Goal: Task Accomplishment & Management: Use online tool/utility

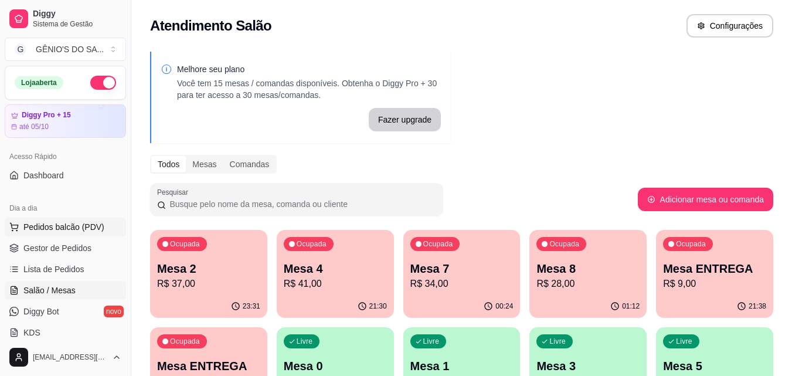
click at [50, 223] on span "Pedidos balcão (PDV)" at bounding box center [63, 227] width 81 height 12
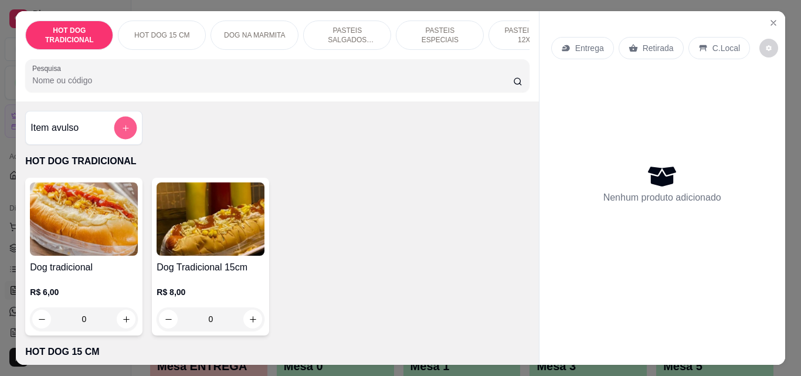
click at [127, 132] on button "add-separate-item" at bounding box center [125, 128] width 23 height 23
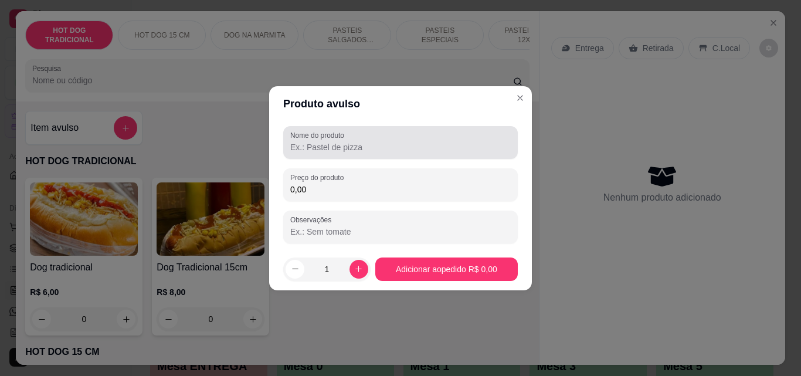
click at [349, 147] on input "Nome do produto" at bounding box center [400, 147] width 220 height 12
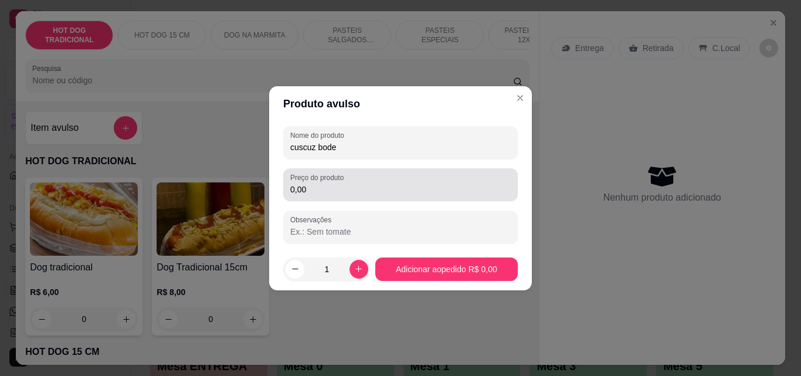
type input "cuscuz bode"
click at [315, 187] on input "0,00" at bounding box center [400, 190] width 220 height 12
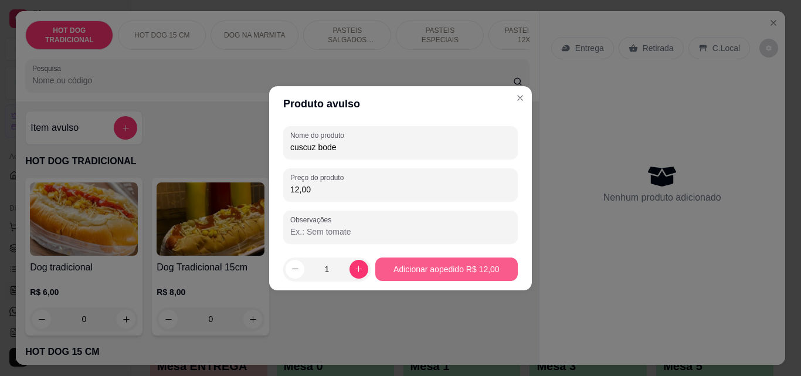
type input "12,00"
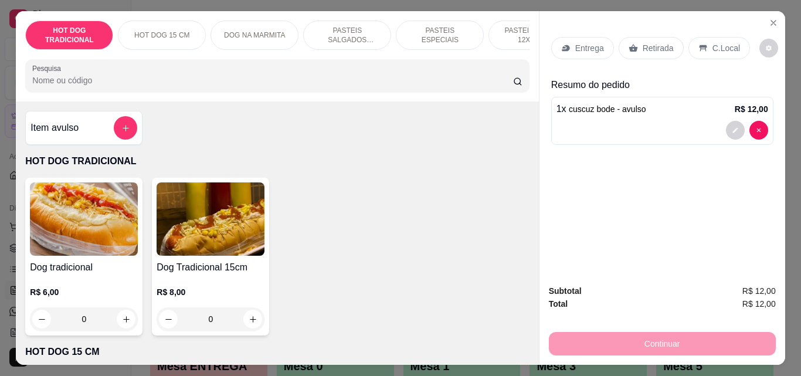
click at [124, 118] on div "Item avulso" at bounding box center [83, 128] width 117 height 34
click at [129, 134] on button "add-separate-item" at bounding box center [125, 127] width 23 height 23
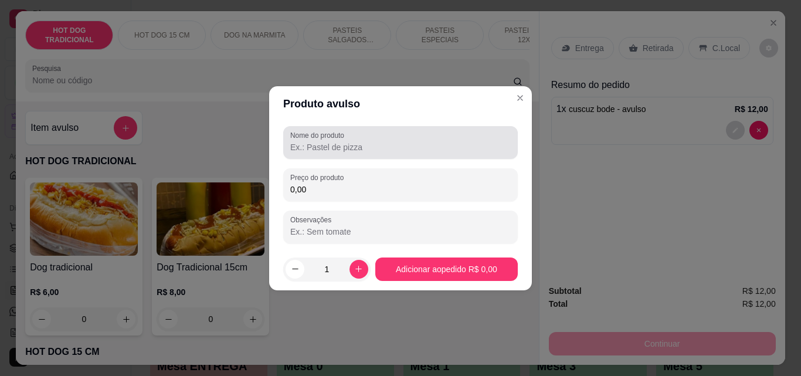
click at [314, 150] on input "Nome do produto" at bounding box center [400, 147] width 220 height 12
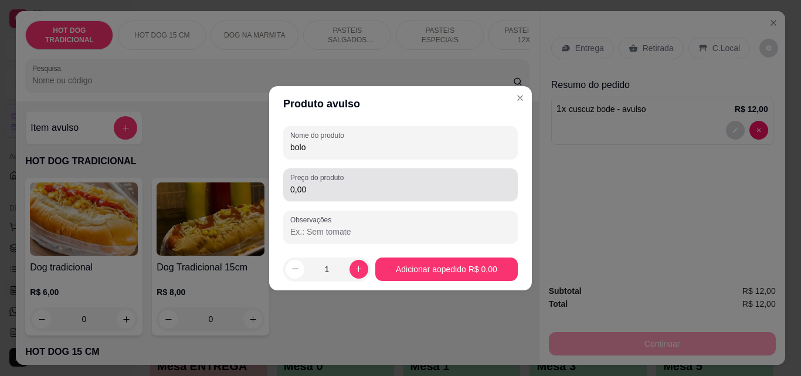
type input "bolo"
click at [316, 192] on input "0,00" at bounding box center [400, 190] width 220 height 12
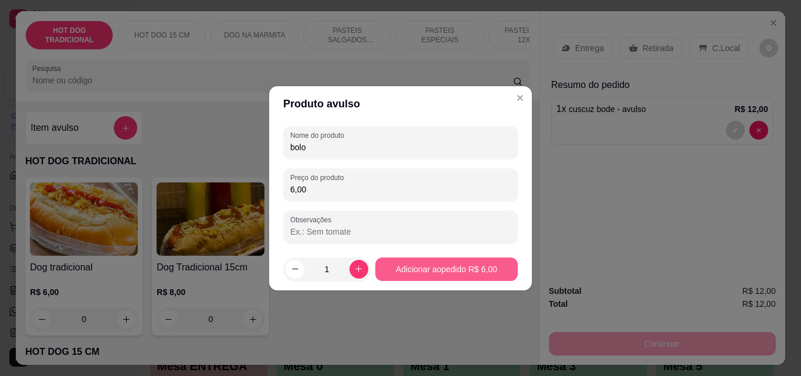
type input "6,00"
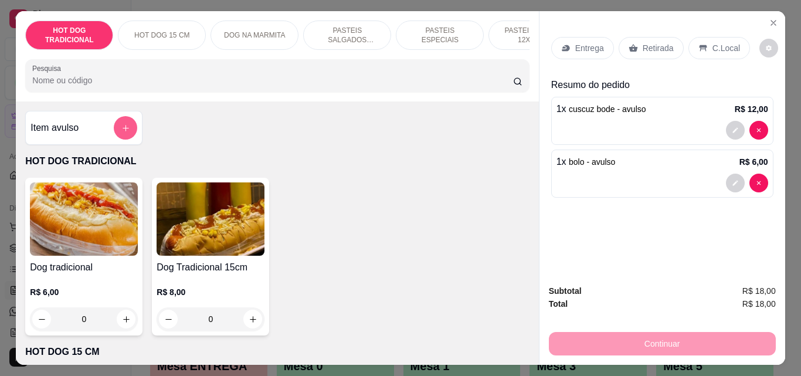
click at [116, 133] on button "add-separate-item" at bounding box center [125, 127] width 23 height 23
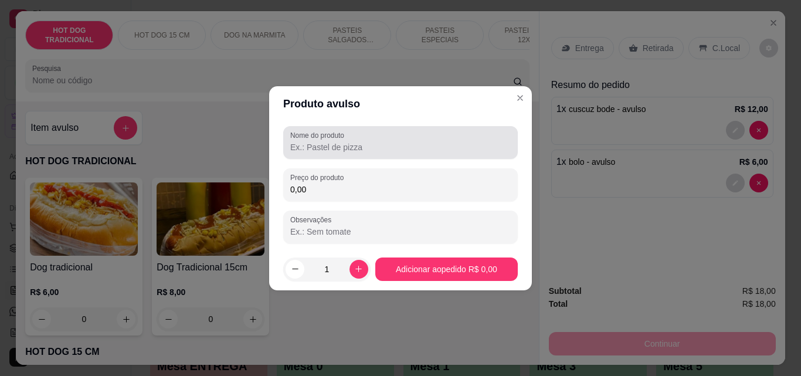
click at [341, 141] on input "Nome do produto" at bounding box center [400, 147] width 220 height 12
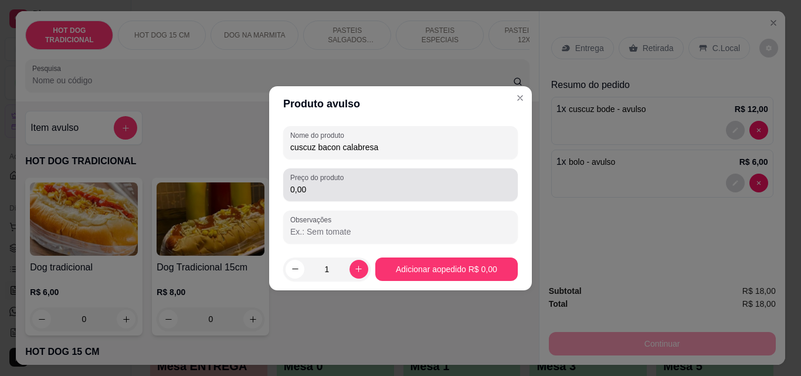
type input "cuscuz bacon calabresa"
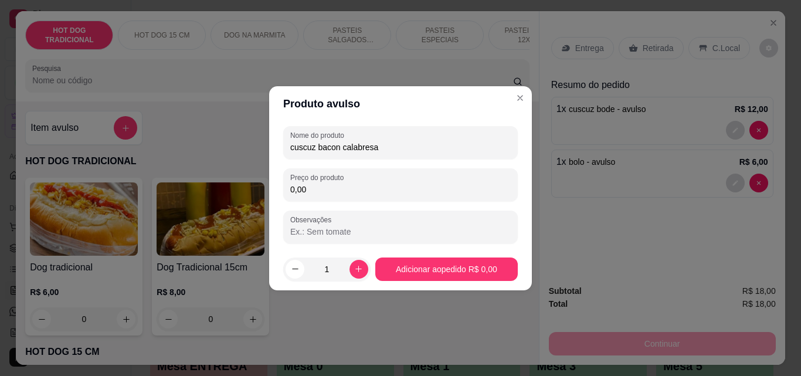
click at [328, 193] on input "0,00" at bounding box center [400, 190] width 220 height 12
type input "15,00"
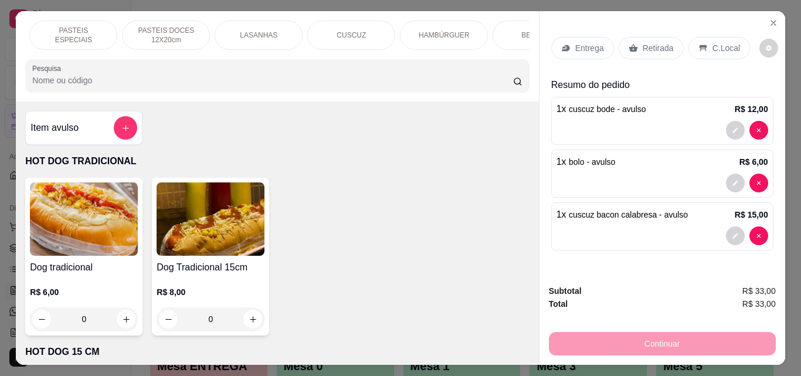
scroll to position [0, 418]
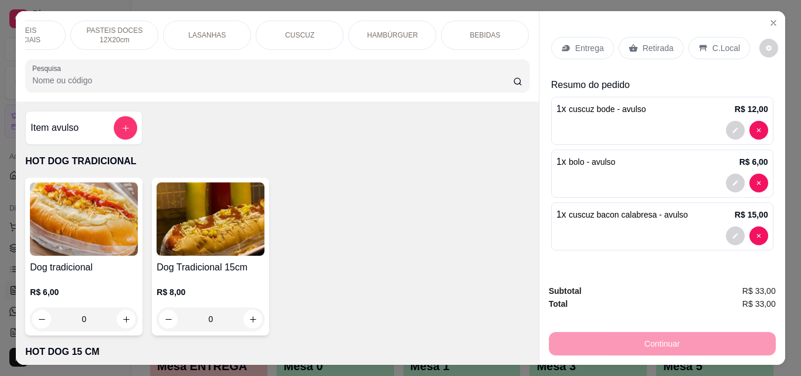
click at [491, 21] on div "BEBIDAS" at bounding box center [485, 35] width 88 height 29
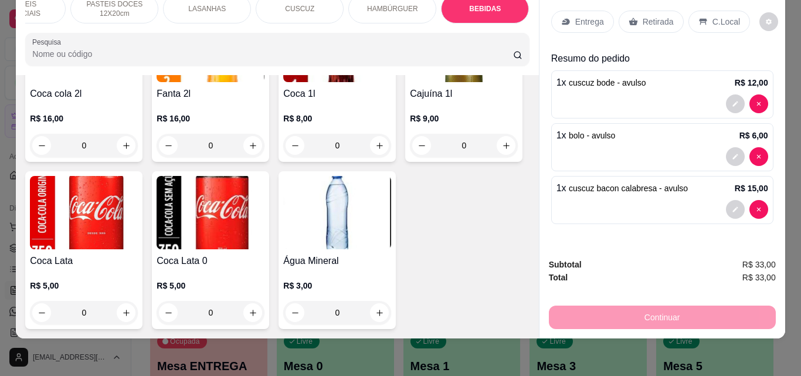
scroll to position [4231, 0]
click at [131, 308] on icon "increase-product-quantity" at bounding box center [126, 312] width 9 height 9
type input "1"
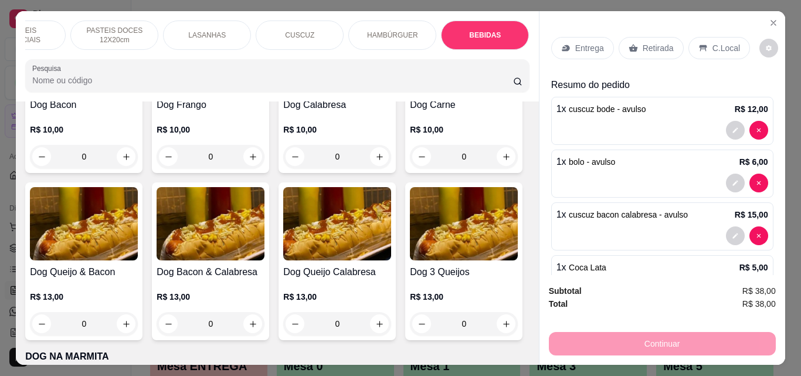
scroll to position [0, 0]
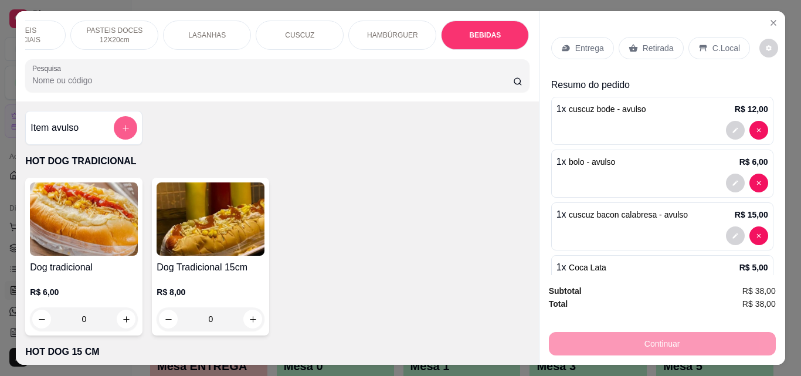
click at [122, 129] on icon "add-separate-item" at bounding box center [125, 128] width 9 height 9
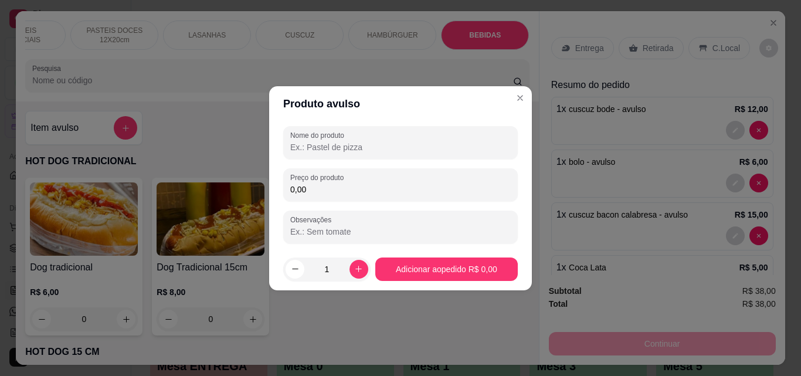
click at [328, 148] on input "Nome do produto" at bounding box center [400, 147] width 220 height 12
type input "cafe leite"
click at [323, 203] on div "Nome do produto cafe leite Preço do produto 0,00 Observações" at bounding box center [400, 184] width 235 height 117
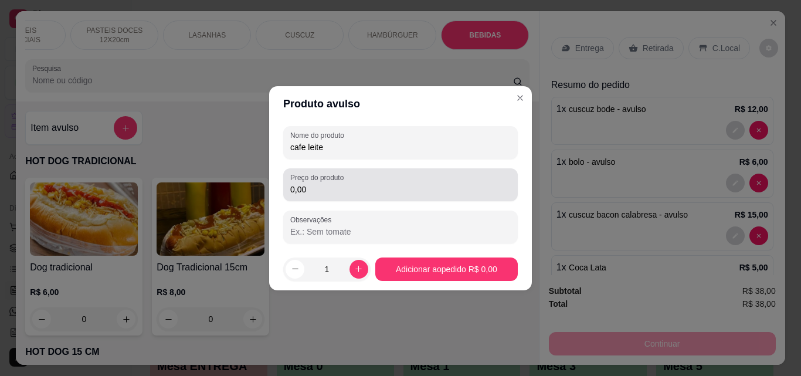
click at [325, 197] on div "Preço do produto 0,00" at bounding box center [400, 184] width 235 height 33
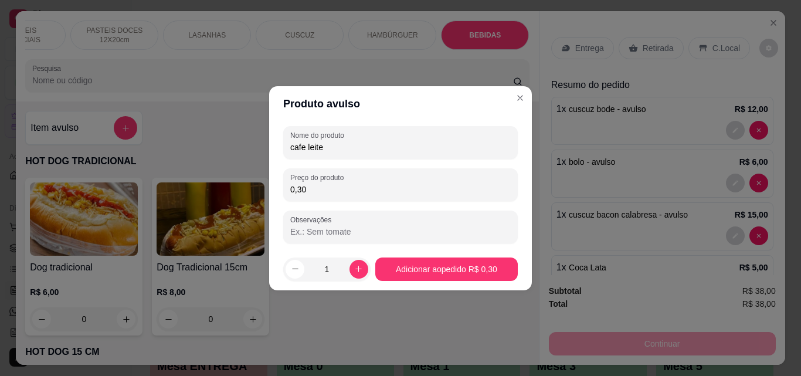
type input "3,00"
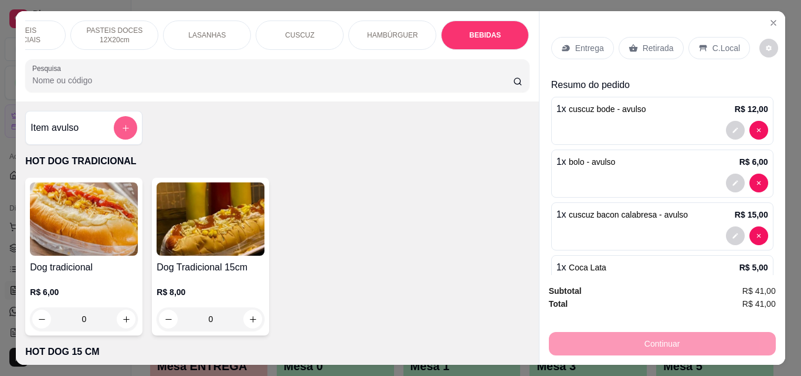
click at [128, 125] on button "add-separate-item" at bounding box center [125, 127] width 23 height 23
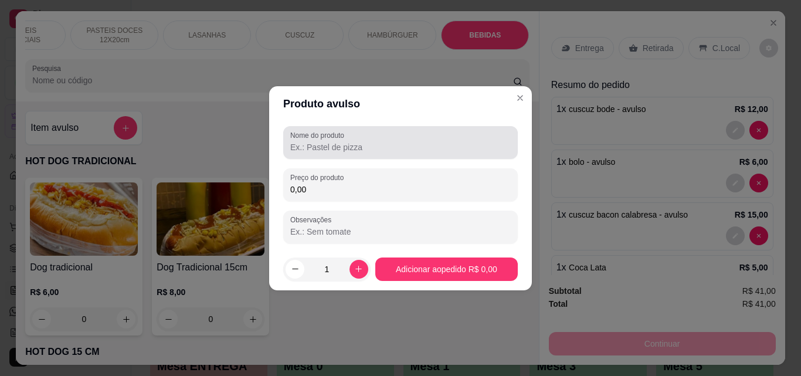
click at [341, 144] on input "Nome do produto" at bounding box center [400, 147] width 220 height 12
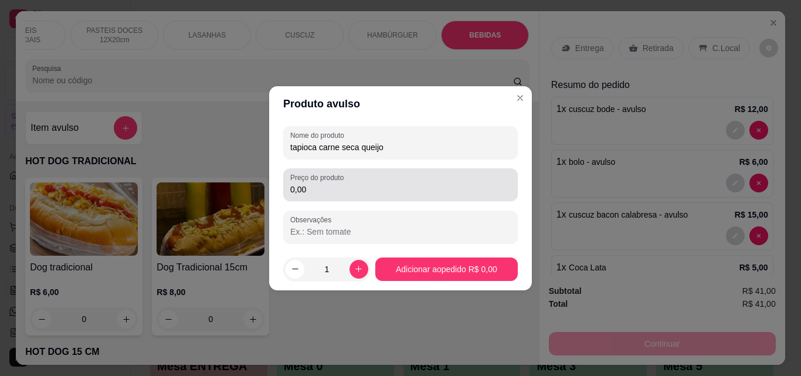
type input "tapioca carne seca queijo"
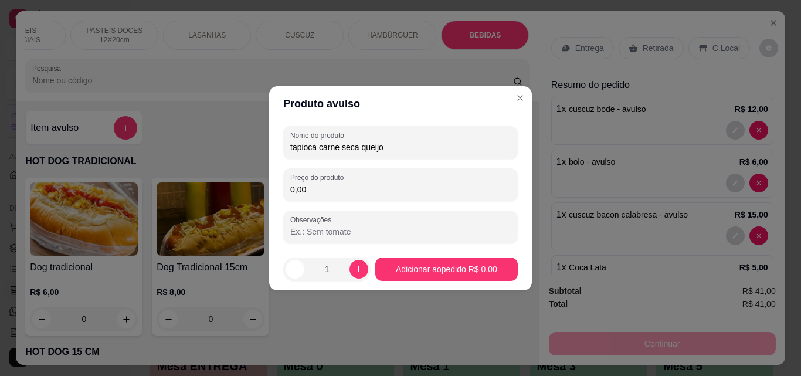
click at [310, 191] on input "0,00" at bounding box center [400, 190] width 220 height 12
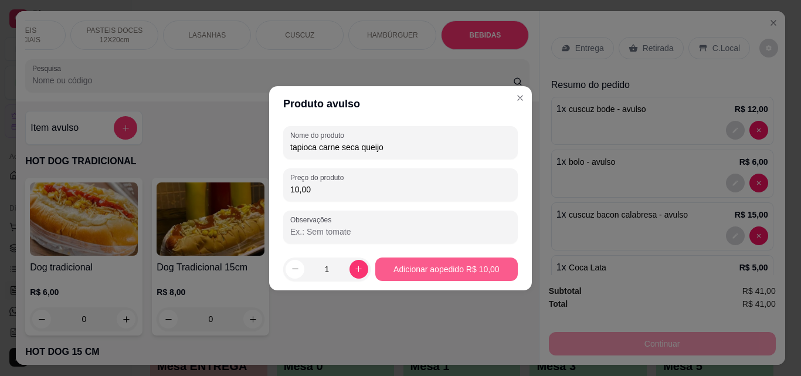
type input "10,00"
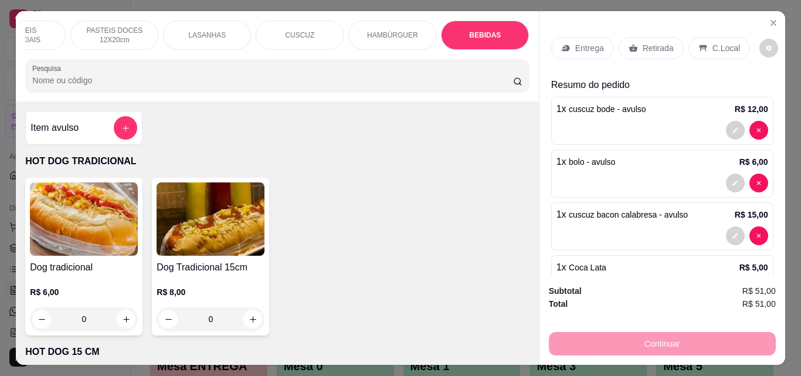
click at [725, 43] on p "C.Local" at bounding box center [726, 48] width 28 height 12
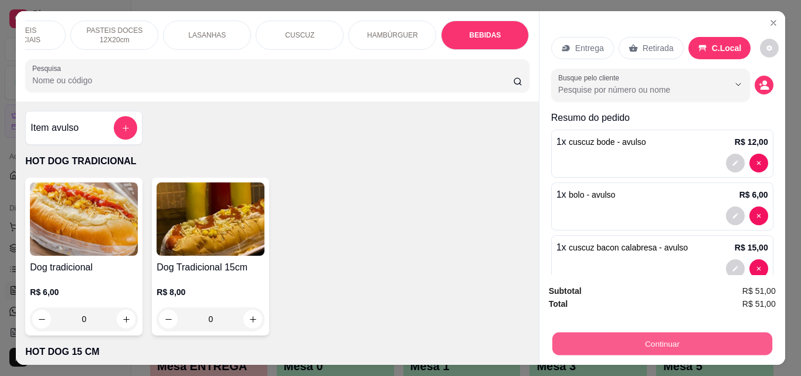
click at [685, 345] on button "Continuar" at bounding box center [662, 343] width 220 height 23
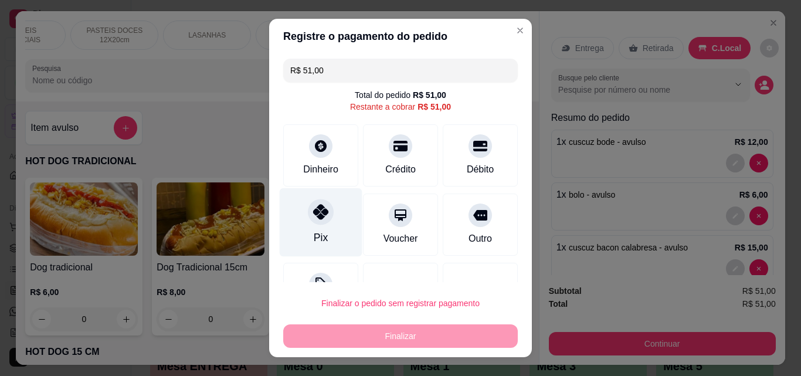
click at [316, 216] on icon at bounding box center [320, 211] width 15 height 15
type input "R$ 0,00"
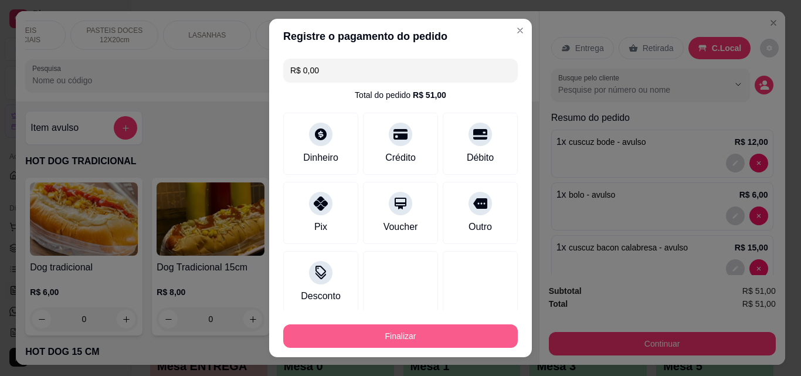
click at [389, 340] on button "Finalizar" at bounding box center [400, 335] width 235 height 23
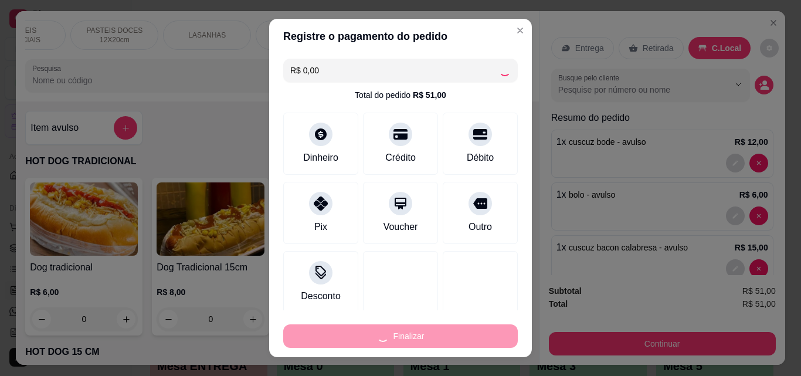
type input "0"
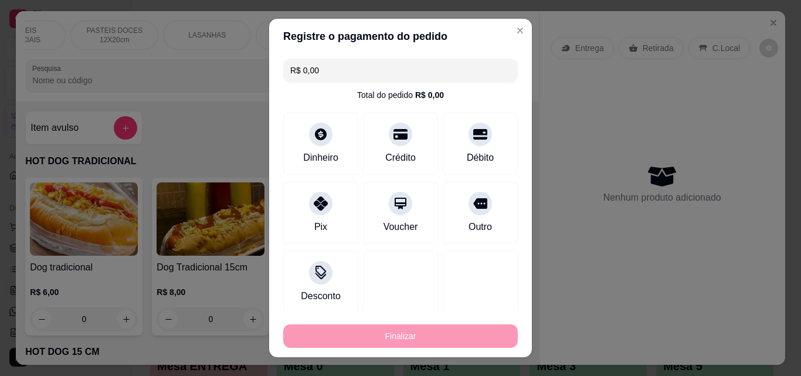
type input "-R$ 51,00"
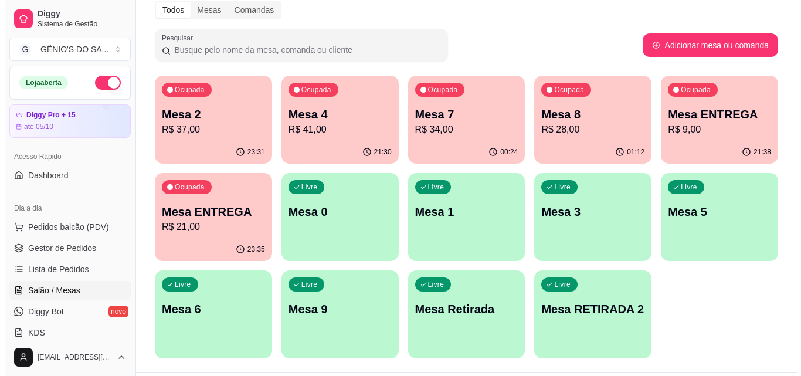
scroll to position [184, 0]
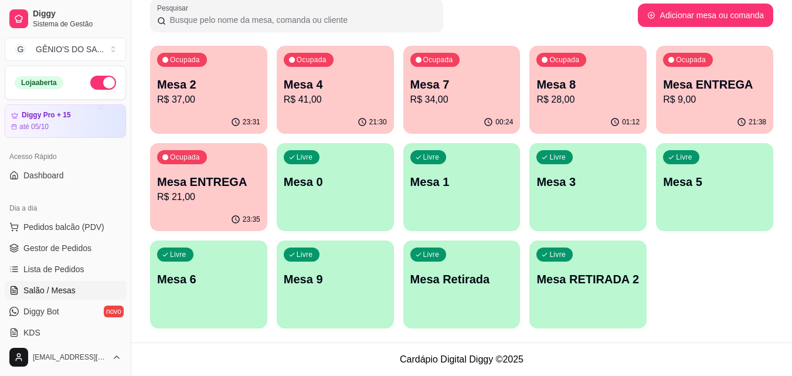
click at [563, 277] on p "Mesa RETIRADA 2" at bounding box center [587, 279] width 103 height 16
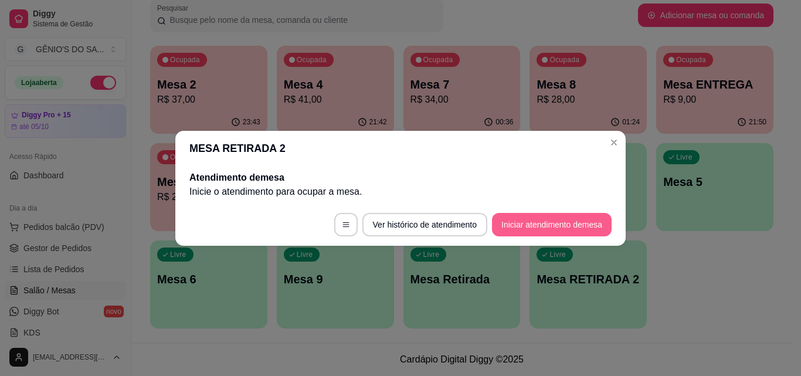
click at [507, 229] on button "Iniciar atendimento de mesa" at bounding box center [552, 224] width 120 height 23
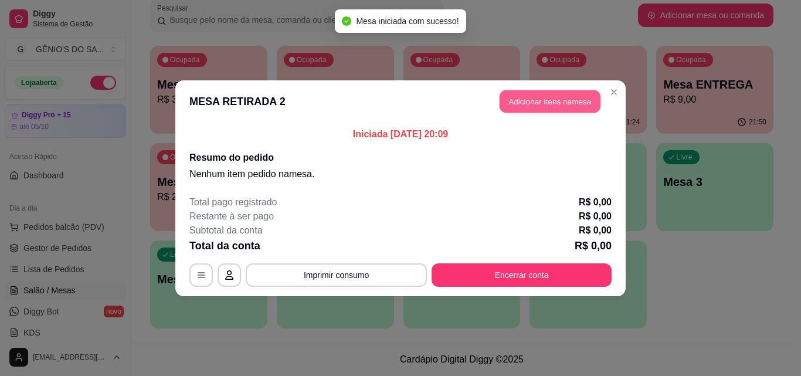
click at [528, 110] on button "Adicionar itens na mesa" at bounding box center [550, 101] width 101 height 23
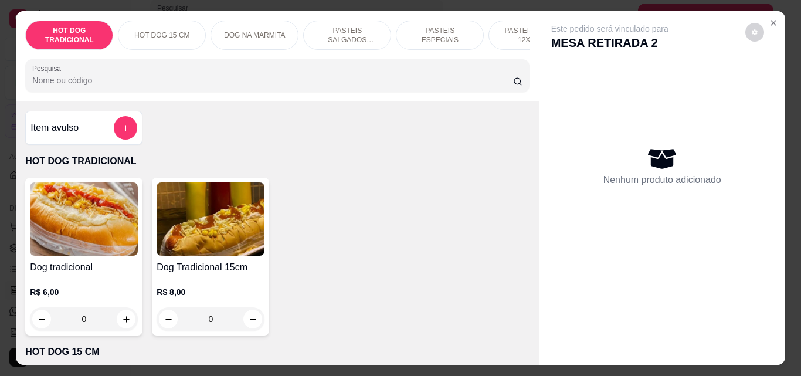
click at [202, 86] on input "Pesquisa" at bounding box center [272, 80] width 481 height 12
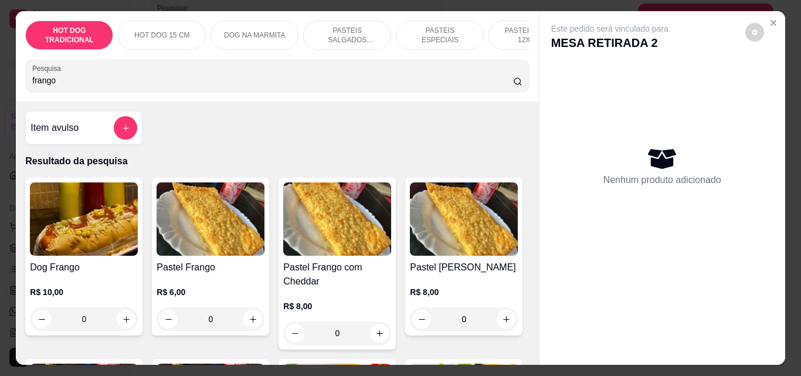
type input "frango"
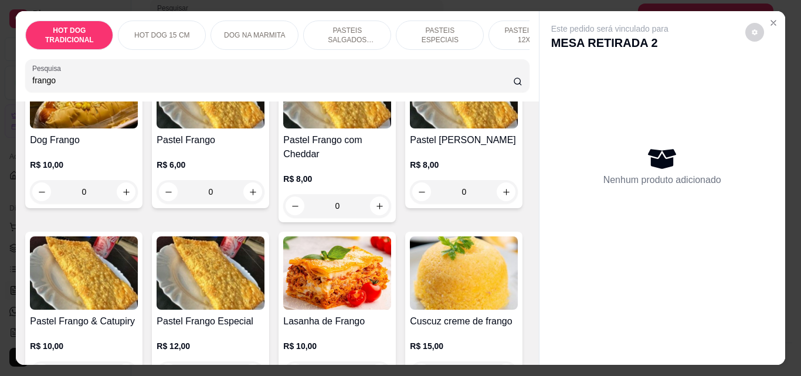
scroll to position [166, 0]
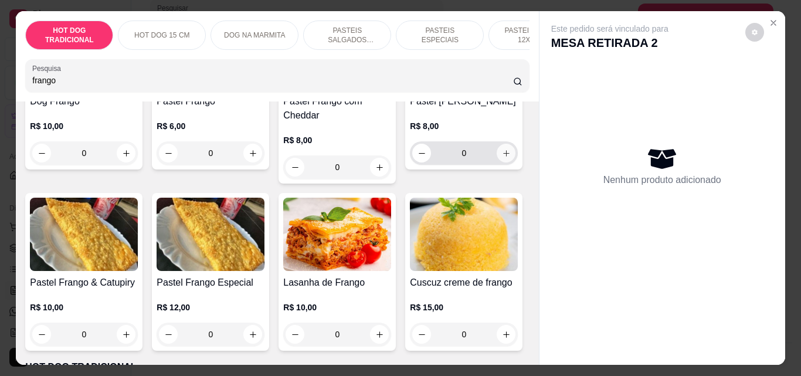
click at [502, 158] on icon "increase-product-quantity" at bounding box center [506, 153] width 9 height 9
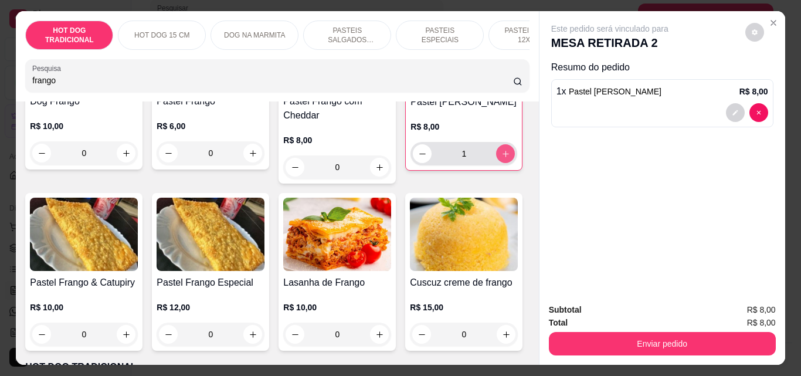
type input "1"
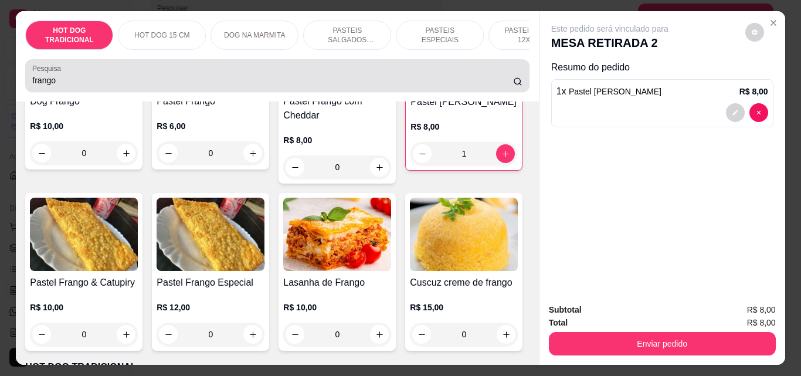
click at [293, 92] on div "Pesquisa frango" at bounding box center [277, 75] width 504 height 33
click at [293, 91] on div "Pesquisa frango" at bounding box center [277, 75] width 504 height 33
click at [293, 87] on div "frango" at bounding box center [277, 75] width 490 height 23
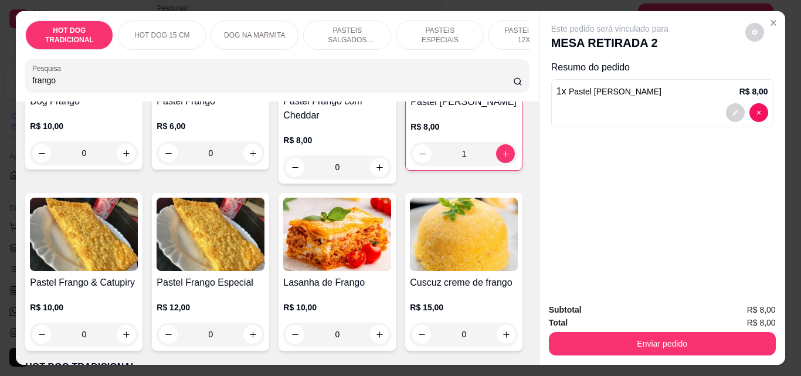
click at [293, 87] on div "frango" at bounding box center [277, 75] width 490 height 23
click at [131, 337] on icon "increase-product-quantity" at bounding box center [126, 334] width 9 height 9
type input "1"
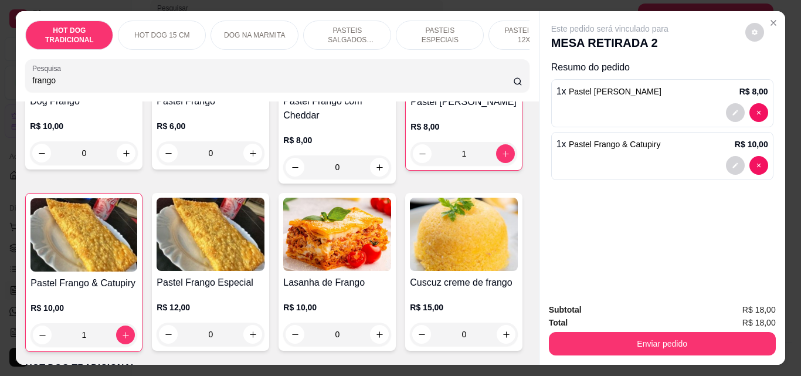
click at [743, 353] on div "Subtotal R$ 18,00 Total R$ 18,00 Enviar pedido" at bounding box center [662, 329] width 246 height 71
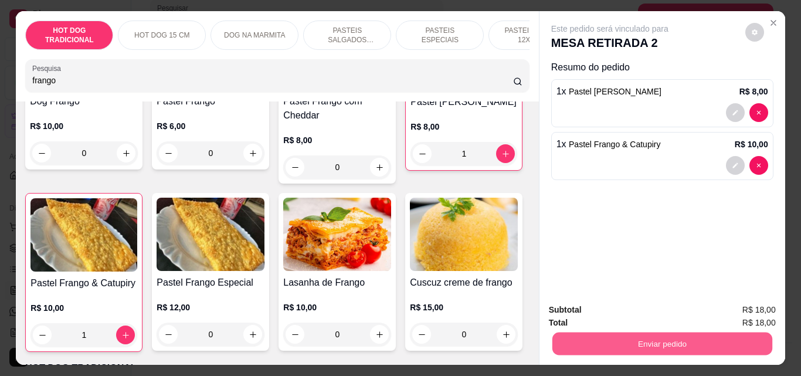
click at [742, 349] on button "Enviar pedido" at bounding box center [662, 343] width 220 height 23
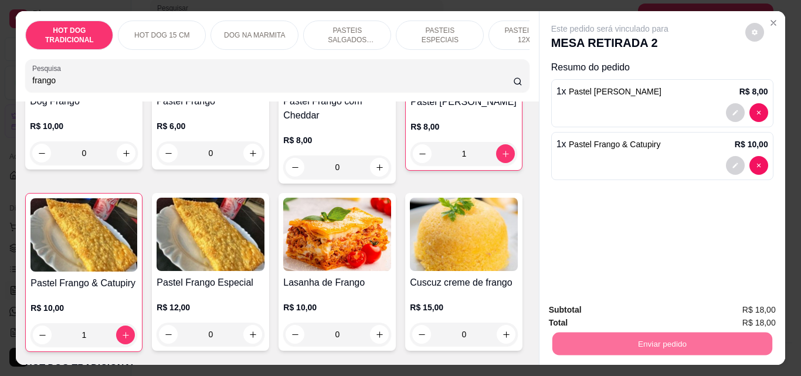
click at [658, 320] on button "Não registrar e enviar pedido" at bounding box center [623, 310] width 118 height 22
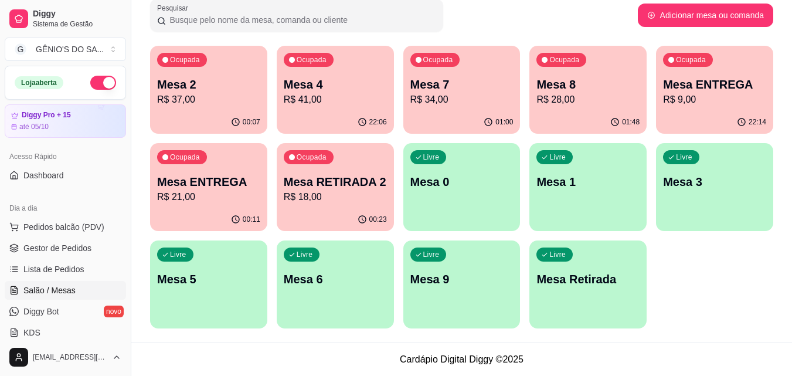
click at [324, 187] on p "Mesa RETIRADA 2" at bounding box center [335, 182] width 103 height 16
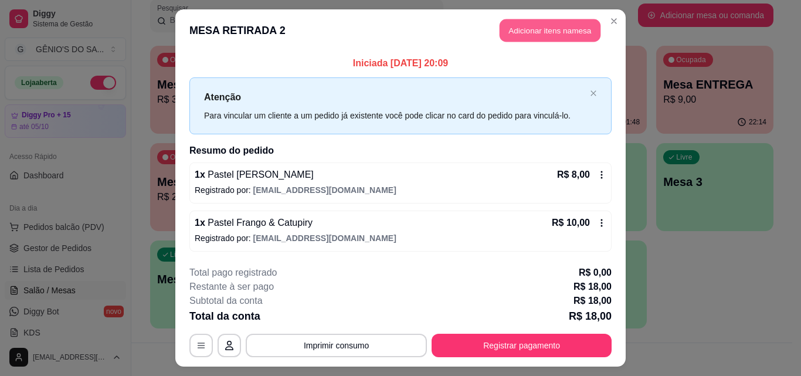
click at [545, 21] on button "Adicionar itens na mesa" at bounding box center [550, 30] width 101 height 23
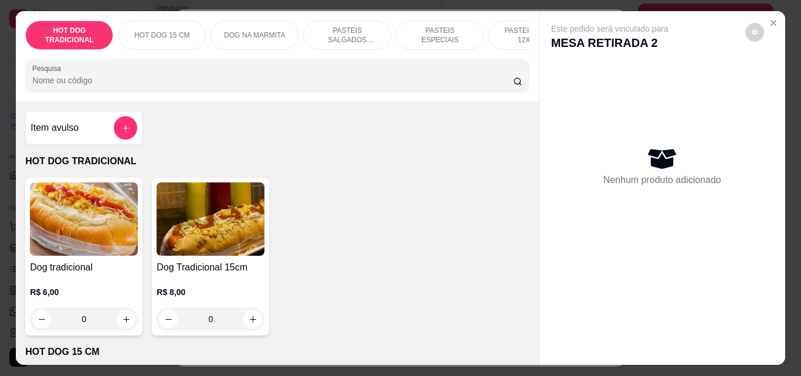
click at [358, 36] on p "PASTEIS SALGADOS 12X20cm" at bounding box center [347, 35] width 68 height 19
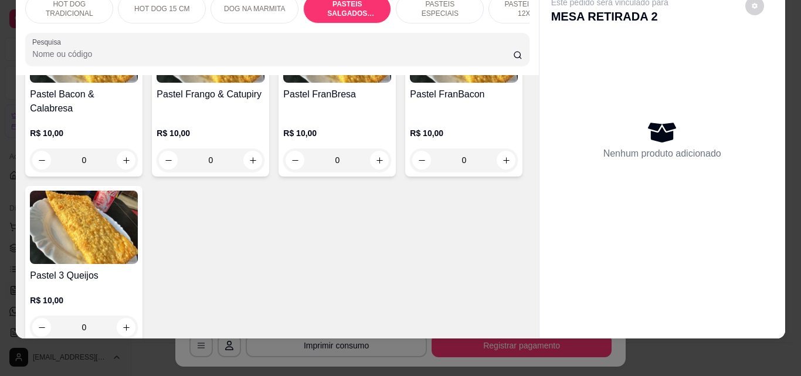
scroll to position [1442, 0]
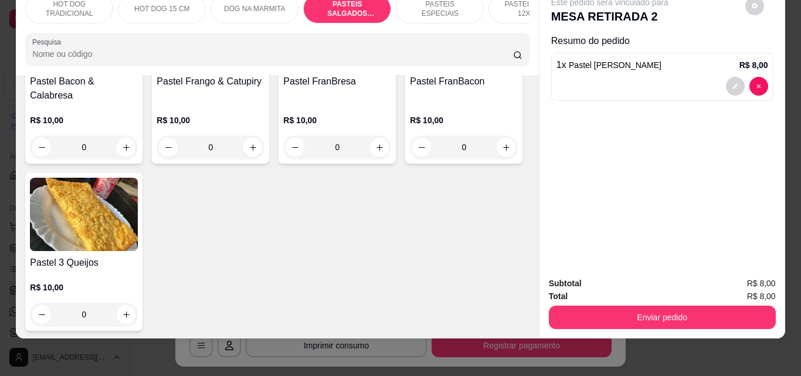
type input "1"
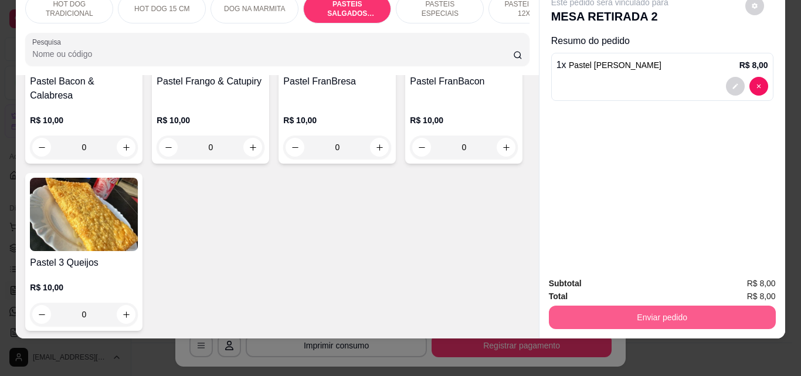
click at [605, 305] on button "Enviar pedido" at bounding box center [662, 316] width 227 height 23
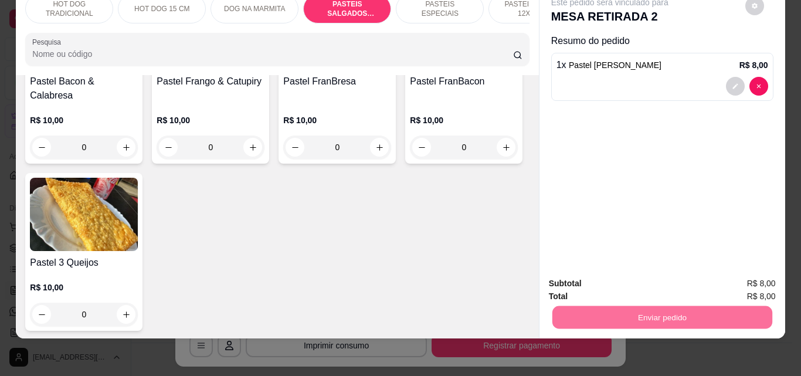
click at [633, 286] on button "Não registrar e enviar pedido" at bounding box center [623, 280] width 122 height 22
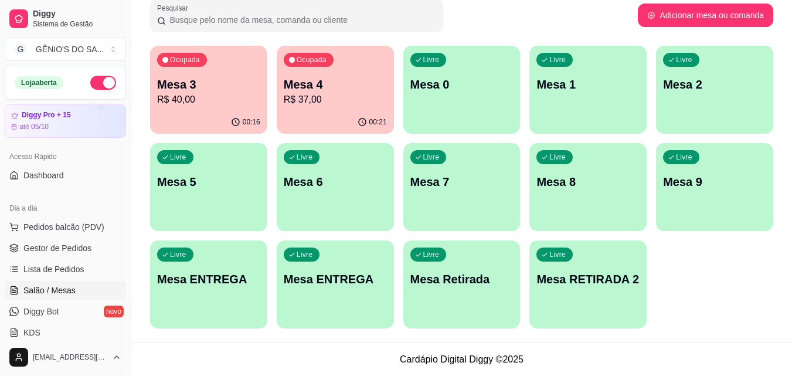
click at [386, 182] on div "Livre Mesa 6" at bounding box center [335, 180] width 117 height 74
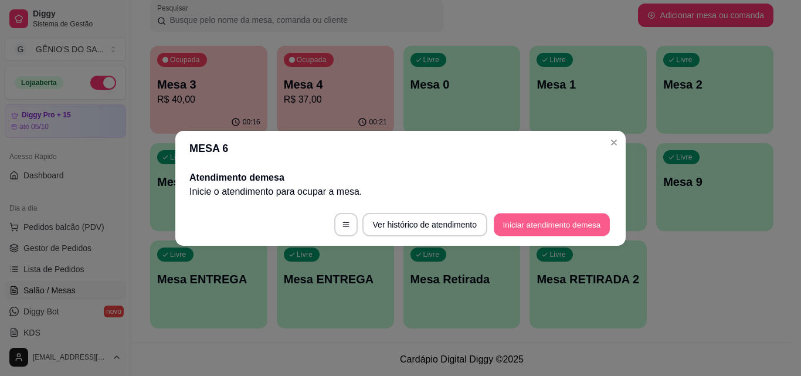
click at [494, 225] on button "Iniciar atendimento de mesa" at bounding box center [552, 224] width 116 height 23
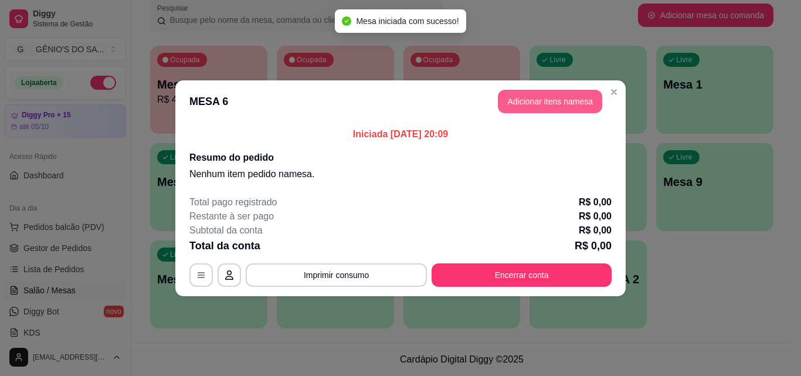
click at [555, 107] on button "Adicionar itens na mesa" at bounding box center [550, 101] width 104 height 23
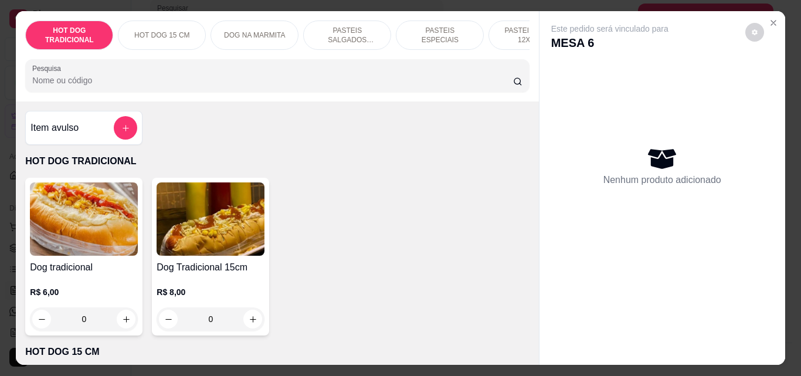
click at [291, 86] on input "Pesquisa" at bounding box center [272, 80] width 481 height 12
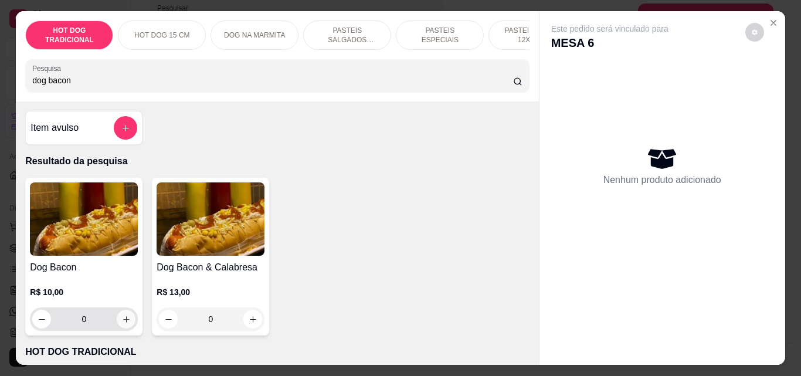
type input "dog bacon"
click at [123, 322] on icon "increase-product-quantity" at bounding box center [126, 319] width 6 height 6
type input "1"
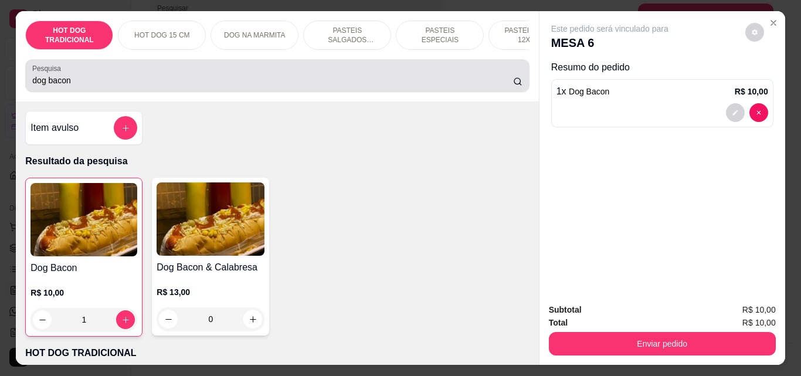
click at [189, 87] on div "dog bacon" at bounding box center [277, 75] width 490 height 23
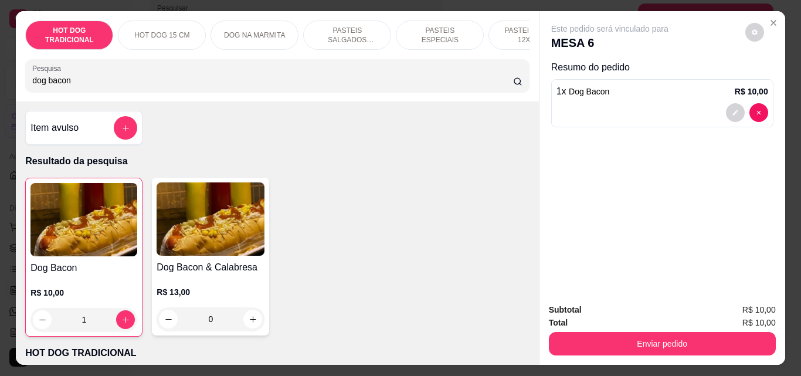
click at [189, 87] on div "dog bacon" at bounding box center [277, 75] width 490 height 23
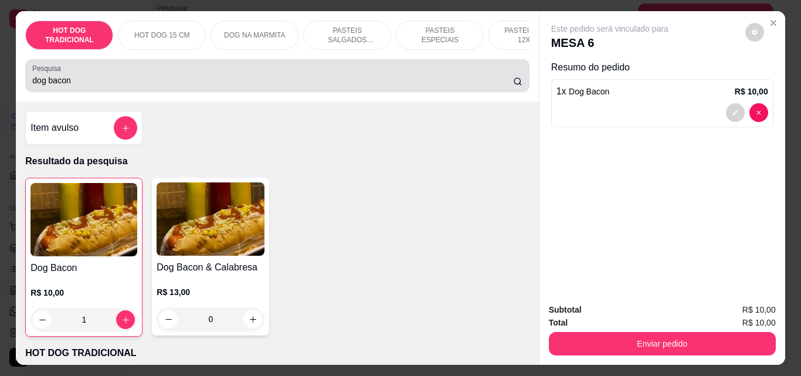
click at [189, 87] on div "dog bacon" at bounding box center [277, 75] width 490 height 23
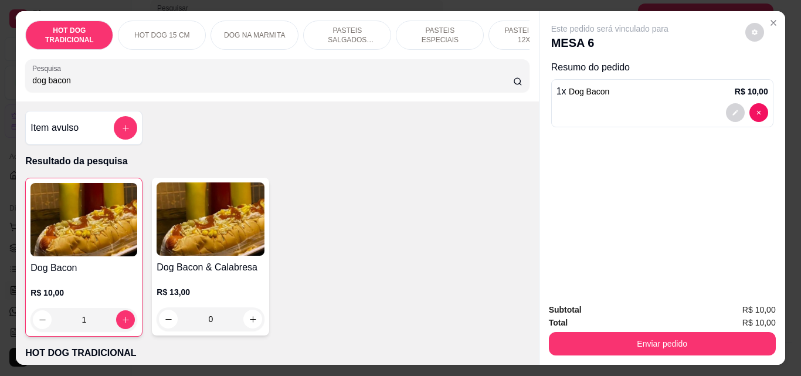
click at [498, 84] on input "dog bacon" at bounding box center [272, 80] width 481 height 12
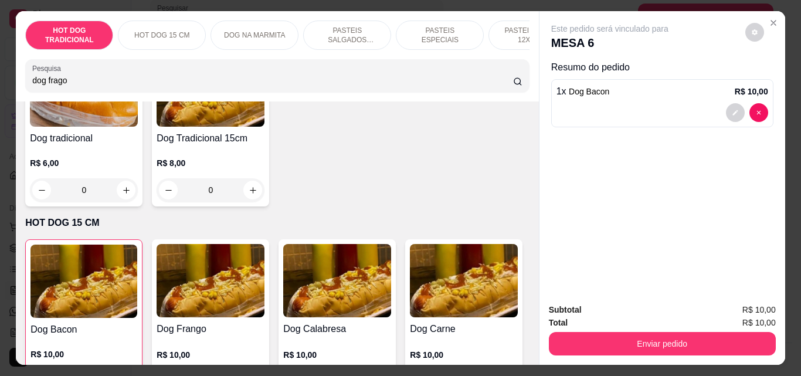
scroll to position [235, 0]
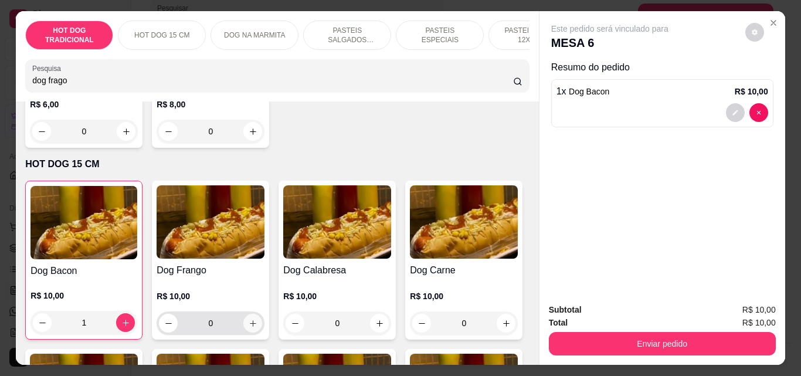
type input "dog frago"
click at [249, 328] on icon "increase-product-quantity" at bounding box center [253, 323] width 9 height 9
type input "1"
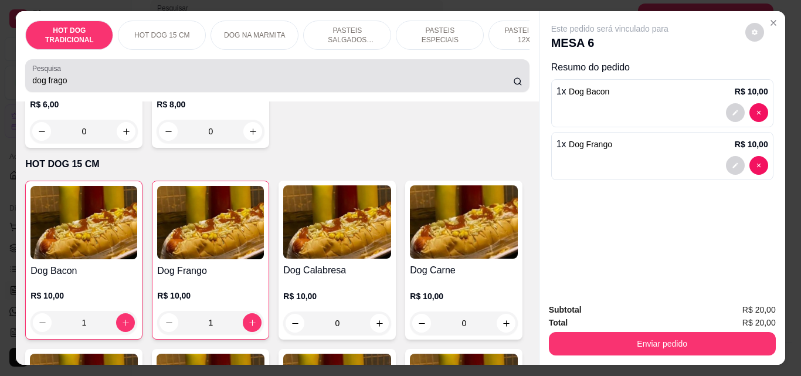
click at [203, 74] on div "dog frago" at bounding box center [277, 75] width 490 height 23
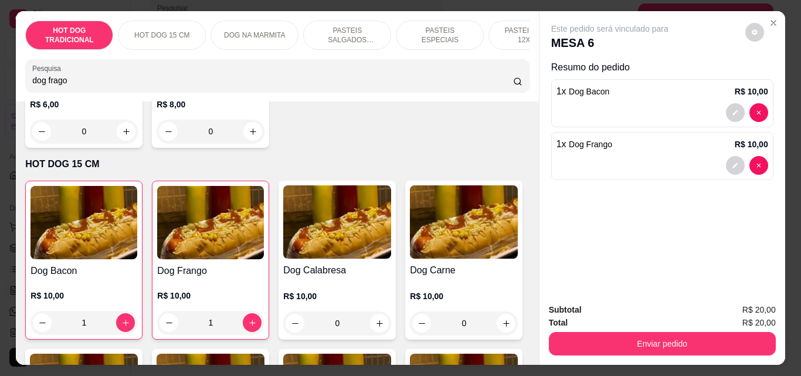
click at [203, 74] on div "dog frago" at bounding box center [277, 75] width 490 height 23
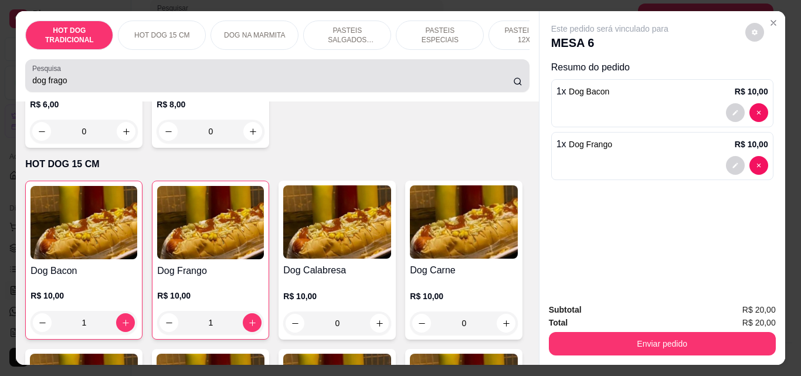
click at [203, 74] on div "dog frago" at bounding box center [277, 75] width 490 height 23
click at [205, 76] on div "dog frago" at bounding box center [277, 75] width 490 height 23
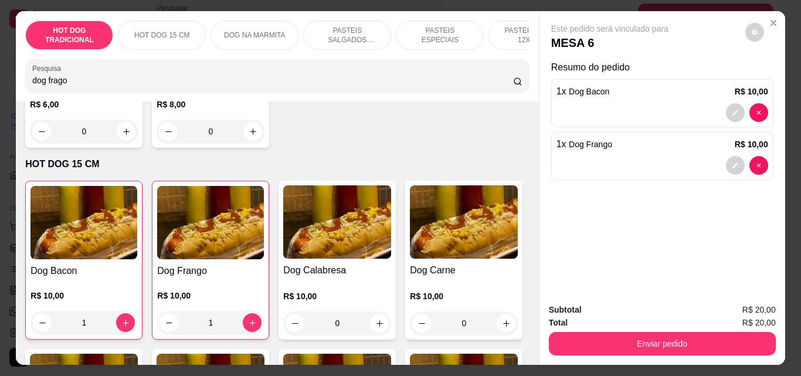
drag, startPoint x: 405, startPoint y: 26, endPoint x: 326, endPoint y: 43, distance: 80.3
click at [332, 43] on div "HOT DOG TRADICIONAL HOT DOG 15 CM DOG NA MARMITA PASTEIS SALGADOS 12X20cm PASTE…" at bounding box center [277, 35] width 504 height 29
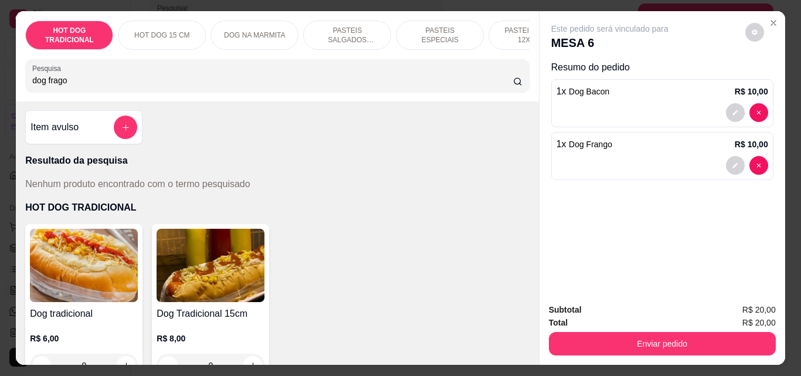
scroll to position [0, 0]
click at [125, 127] on button "add-separate-item" at bounding box center [125, 127] width 23 height 23
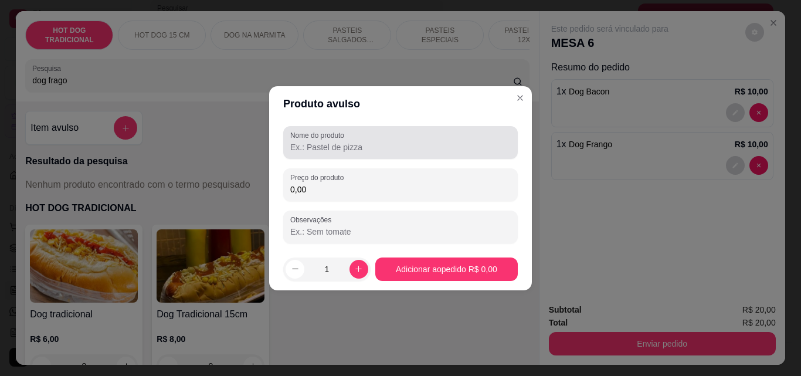
click at [423, 150] on input "Nome do produto" at bounding box center [400, 147] width 220 height 12
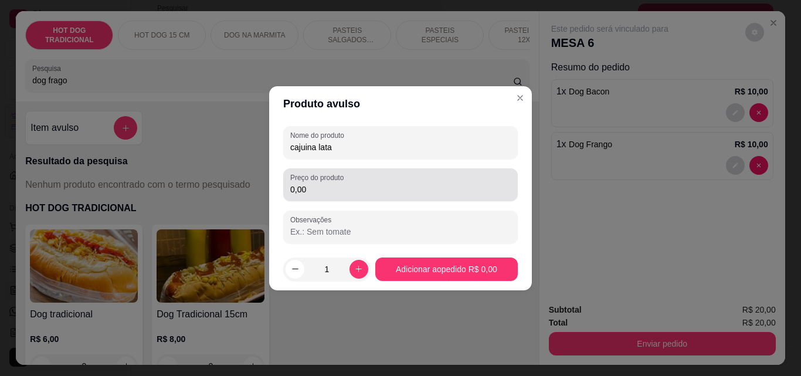
type input "cajuina lata"
click at [390, 190] on input "0,00" at bounding box center [400, 190] width 220 height 12
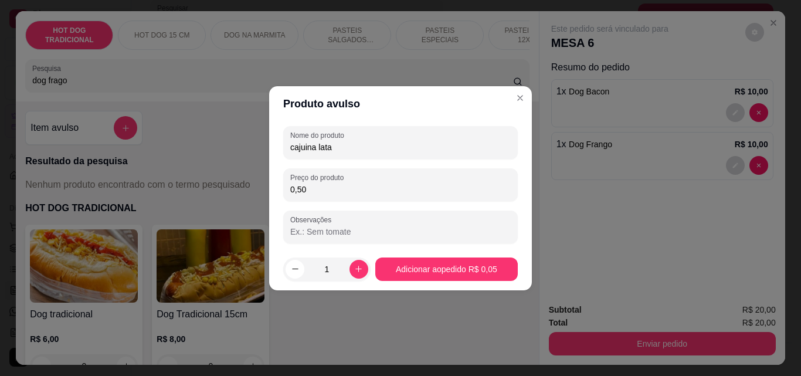
type input "5,00"
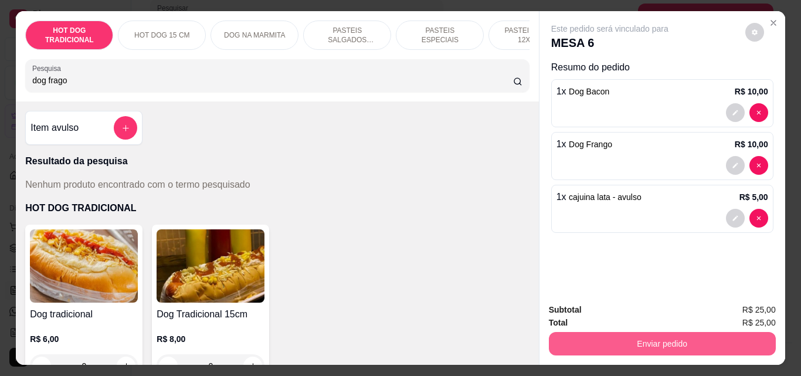
click at [687, 341] on button "Enviar pedido" at bounding box center [662, 343] width 227 height 23
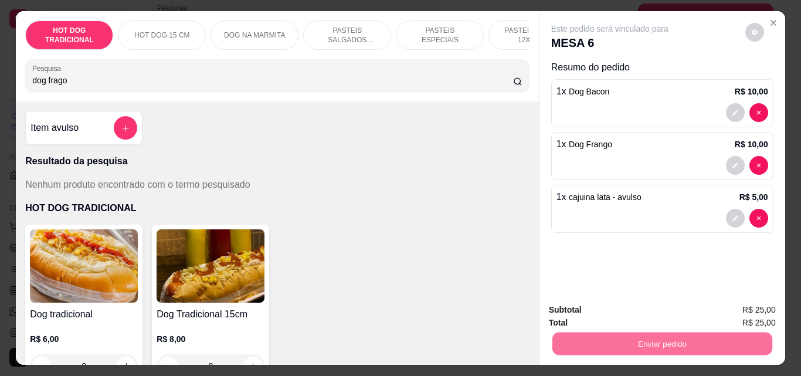
click at [644, 305] on button "Não registrar e enviar pedido" at bounding box center [623, 310] width 118 height 22
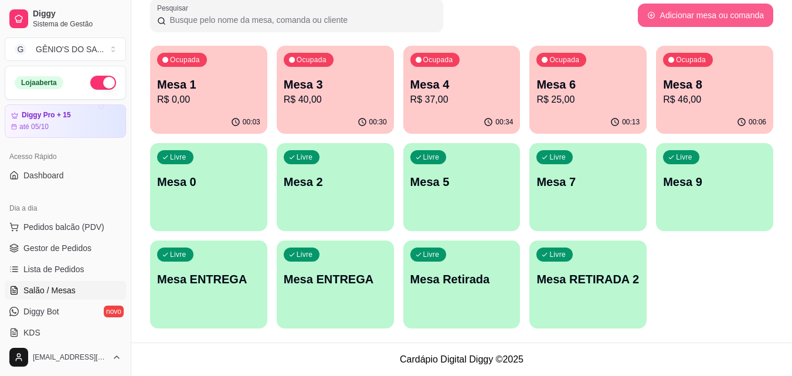
click at [714, 22] on button "Adicionar mesa ou comanda" at bounding box center [705, 15] width 135 height 23
select select "TABLE"
click at [486, 284] on p "Mesa Retirada" at bounding box center [461, 279] width 103 height 16
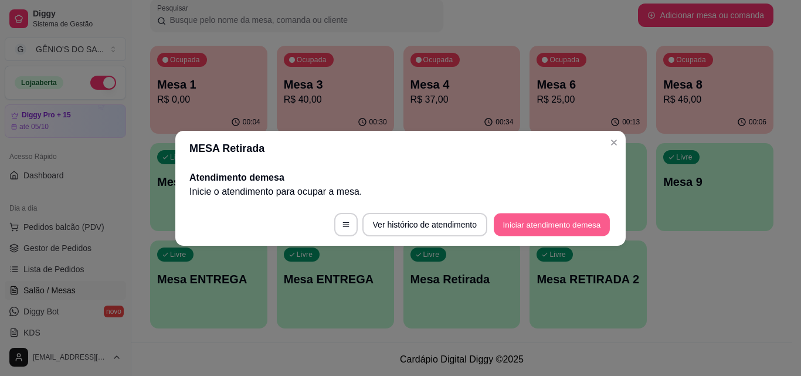
click at [529, 220] on button "Iniciar atendimento de mesa" at bounding box center [552, 224] width 116 height 23
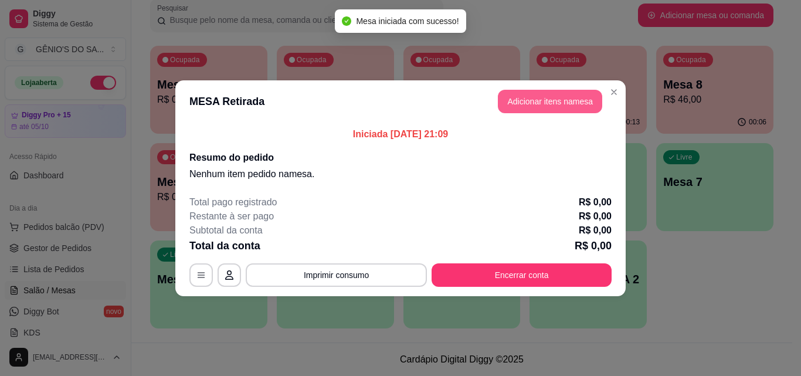
click at [532, 107] on button "Adicionar itens na mesa" at bounding box center [550, 101] width 104 height 23
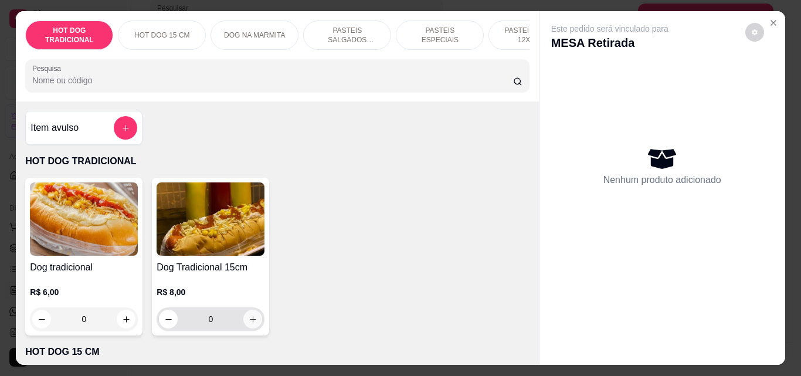
click at [249, 324] on icon "increase-product-quantity" at bounding box center [253, 319] width 9 height 9
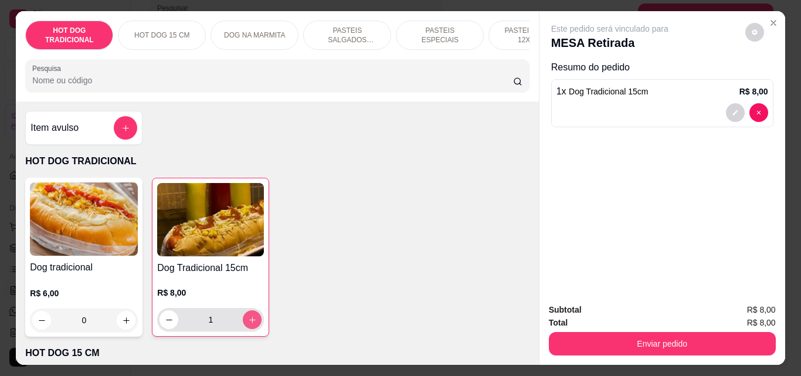
click at [248, 324] on icon "increase-product-quantity" at bounding box center [252, 319] width 9 height 9
type input "4"
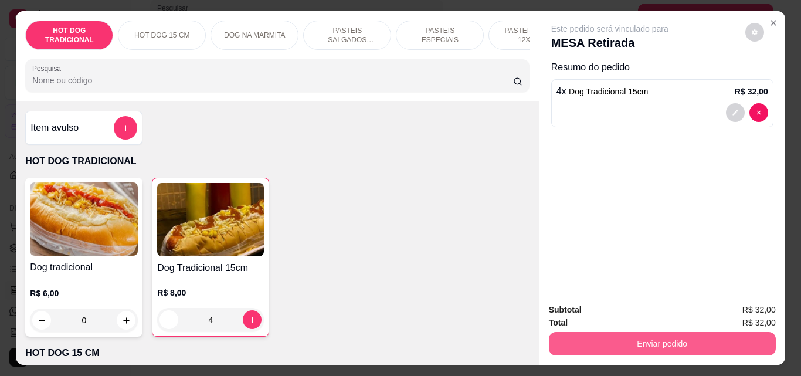
click at [664, 332] on button "Enviar pedido" at bounding box center [662, 343] width 227 height 23
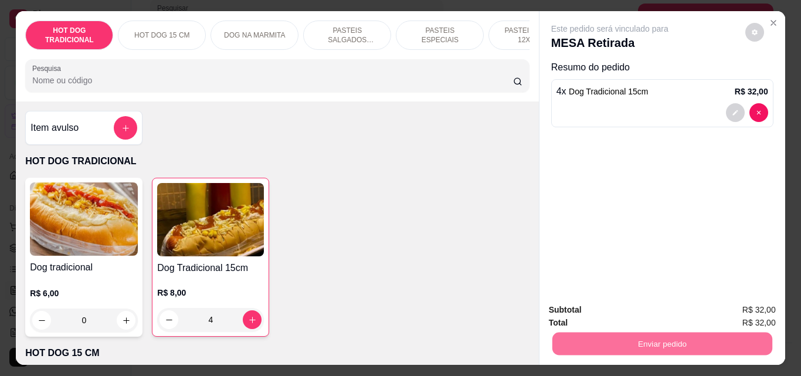
click at [655, 308] on button "Não registrar e enviar pedido" at bounding box center [623, 310] width 118 height 22
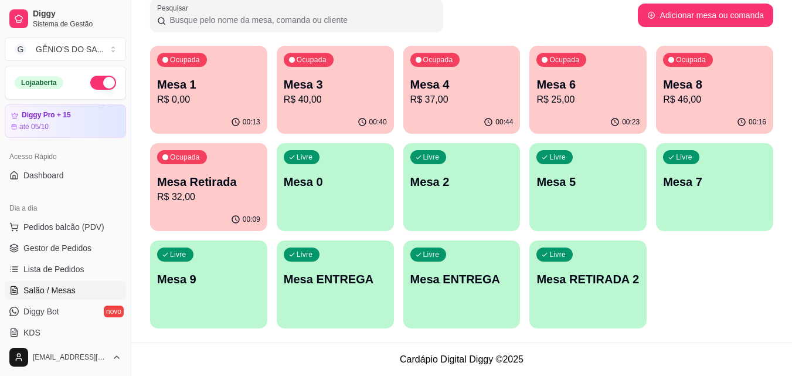
click at [220, 191] on p "R$ 32,00" at bounding box center [208, 197] width 103 height 14
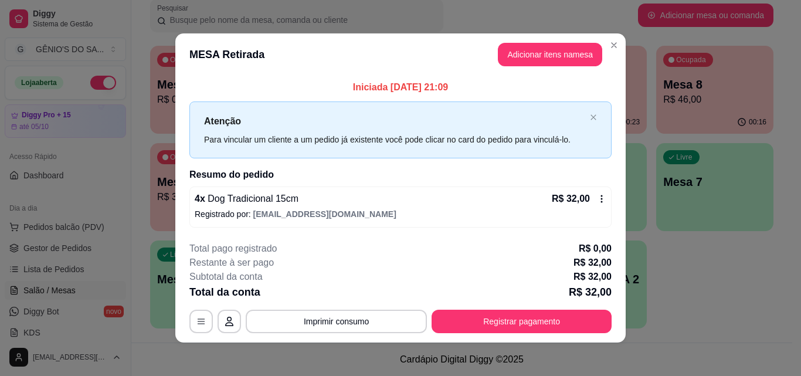
click at [595, 193] on div "R$ 32,00" at bounding box center [579, 199] width 55 height 14
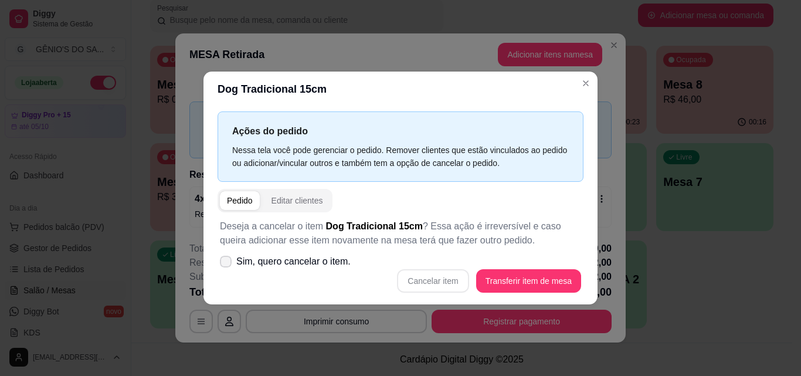
click at [244, 260] on span "Sim, quero cancelar o item." at bounding box center [293, 261] width 114 height 14
click at [227, 263] on input "Sim, quero cancelar o item." at bounding box center [223, 267] width 8 height 8
checkbox input "true"
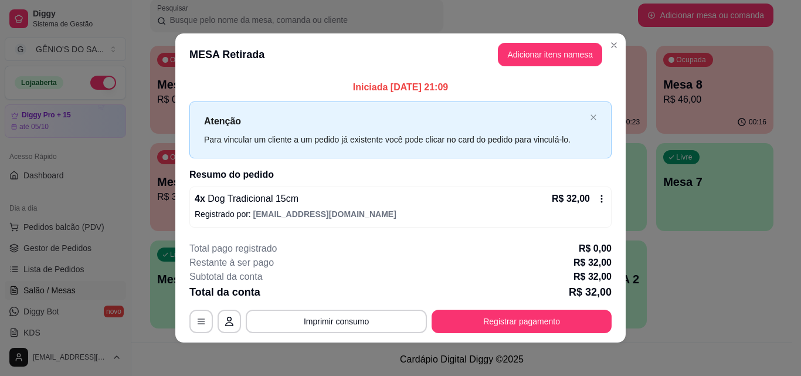
click at [602, 199] on icon at bounding box center [601, 198] width 9 height 9
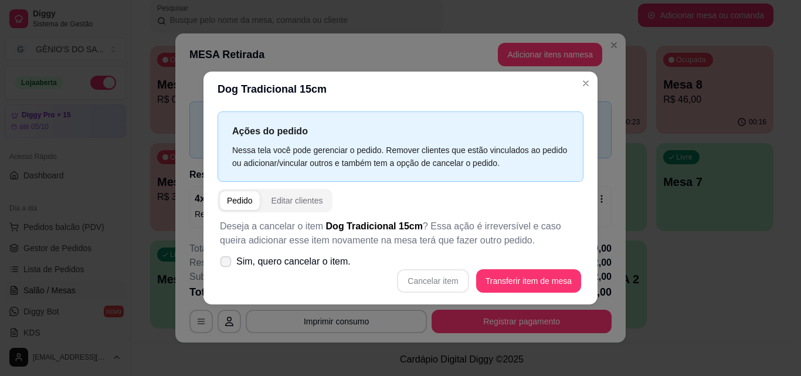
click at [225, 263] on icon at bounding box center [225, 261] width 9 height 6
click at [225, 263] on input "Sim, quero cancelar o item." at bounding box center [223, 267] width 8 height 8
checkbox input "true"
click at [243, 201] on div "Pedido" at bounding box center [240, 201] width 26 height 12
click at [242, 201] on div "Pedido" at bounding box center [240, 201] width 26 height 12
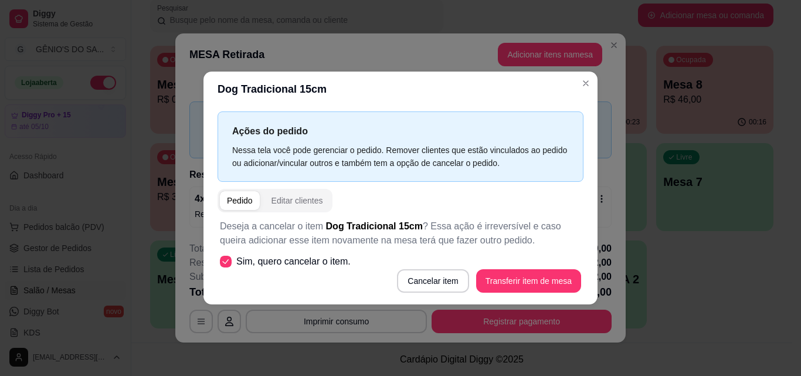
click at [242, 201] on div "Pedido" at bounding box center [240, 201] width 26 height 12
click at [455, 284] on button "Cancelar item" at bounding box center [433, 280] width 72 height 23
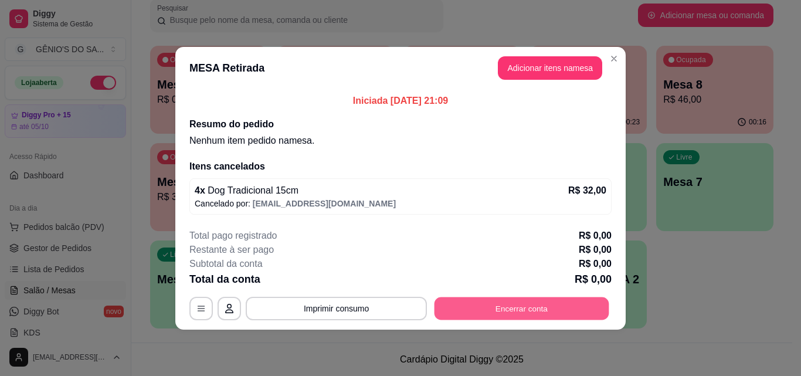
click at [511, 303] on button "Encerrar conta" at bounding box center [521, 308] width 175 height 23
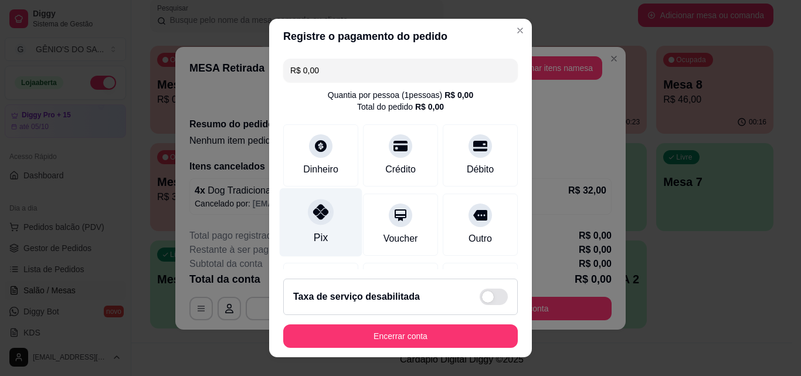
click at [294, 213] on div "Pix" at bounding box center [321, 222] width 83 height 69
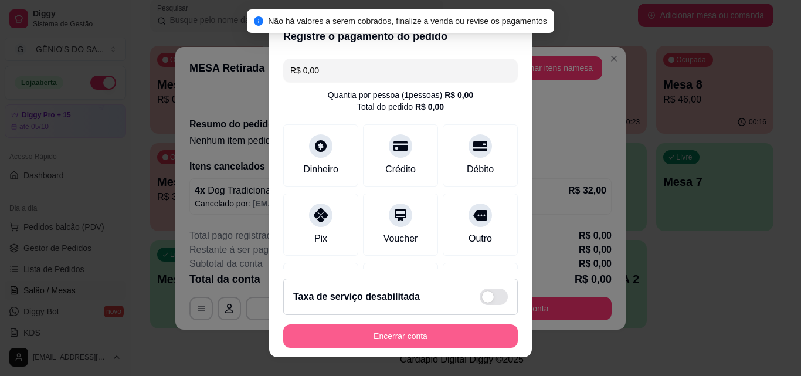
click at [390, 338] on button "Encerrar conta" at bounding box center [400, 335] width 235 height 23
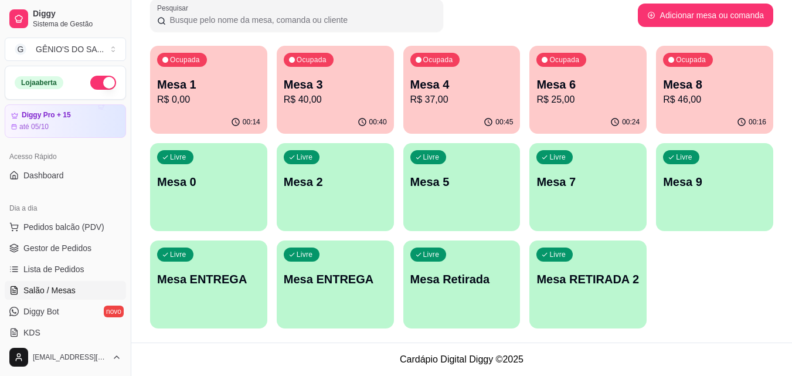
click at [324, 83] on p "Mesa 3" at bounding box center [335, 84] width 103 height 16
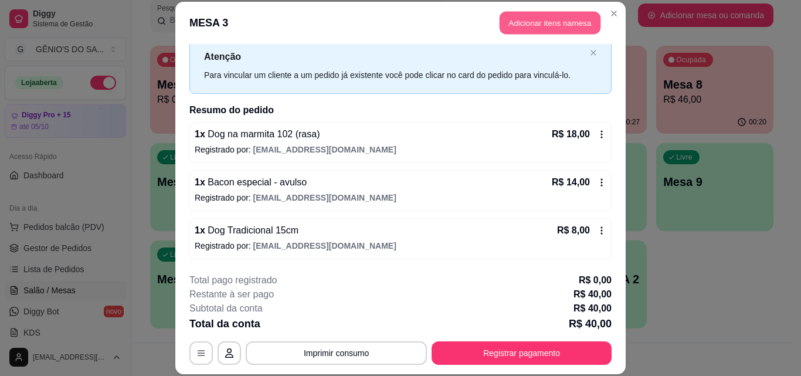
click at [541, 30] on button "Adicionar itens na mesa" at bounding box center [550, 23] width 101 height 23
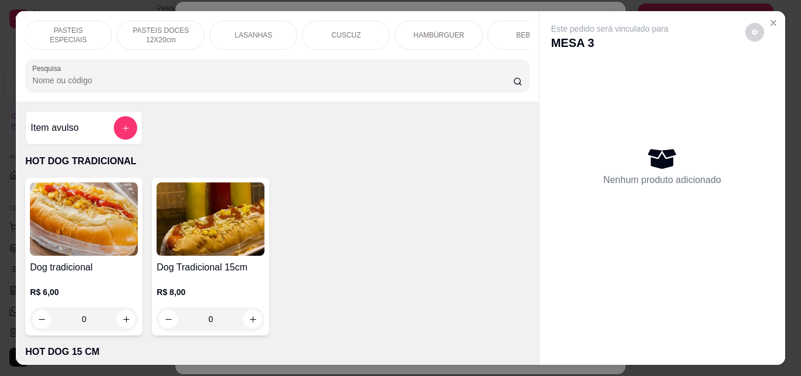
scroll to position [0, 418]
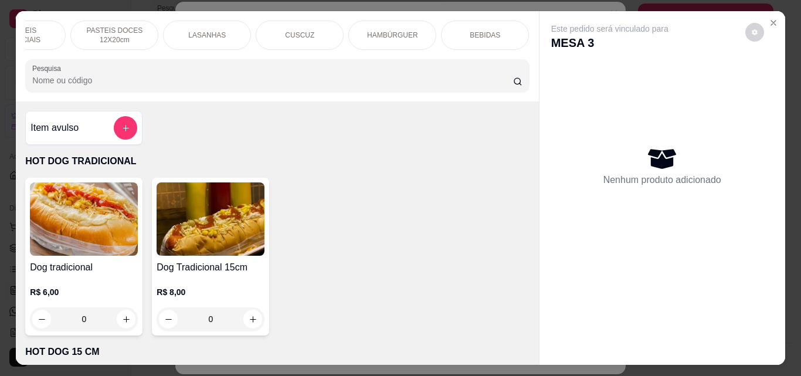
click at [483, 23] on div "BEBIDAS" at bounding box center [485, 35] width 88 height 29
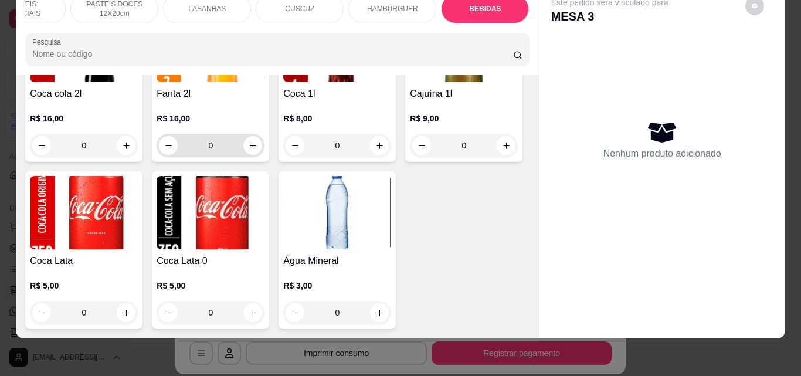
scroll to position [4114, 0]
click at [262, 303] on button "increase-product-quantity" at bounding box center [252, 312] width 19 height 19
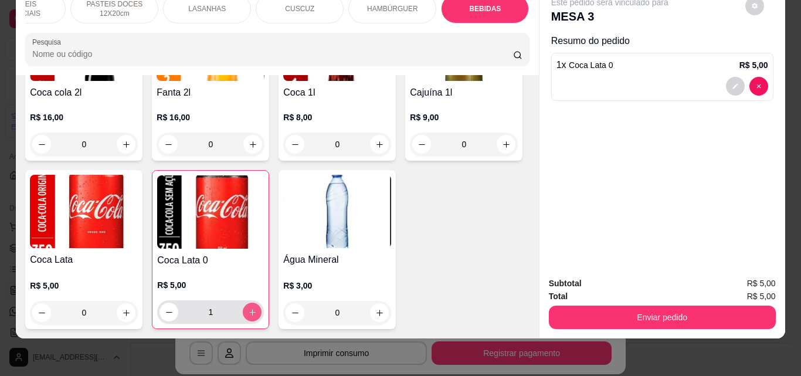
click at [257, 308] on icon "increase-product-quantity" at bounding box center [252, 312] width 9 height 9
type input "2"
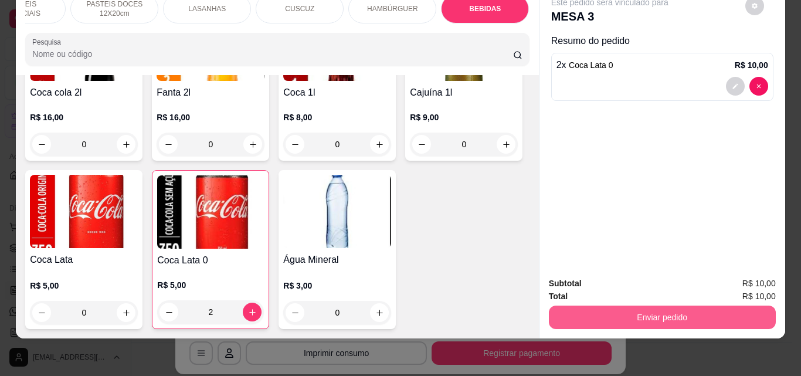
click at [649, 314] on button "Enviar pedido" at bounding box center [662, 316] width 227 height 23
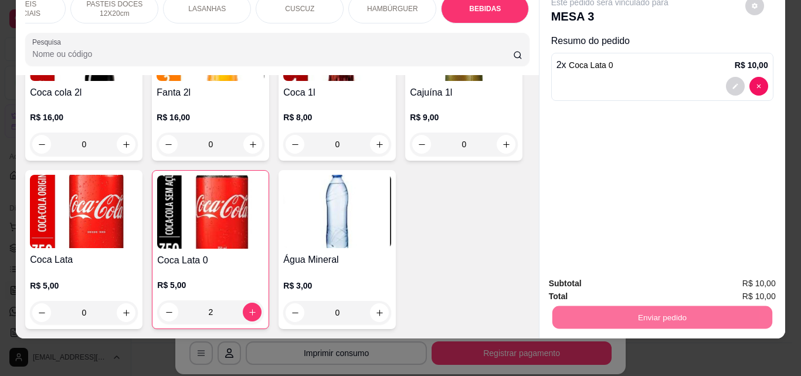
click at [639, 275] on button "Não registrar e enviar pedido" at bounding box center [623, 280] width 118 height 22
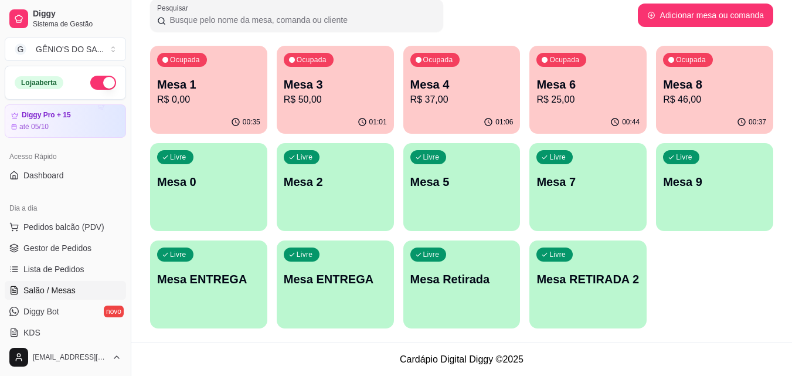
click at [190, 70] on div "Ocupada Mesa 1 R$ 0,00" at bounding box center [208, 78] width 117 height 65
click at [249, 114] on div "00:35" at bounding box center [208, 122] width 117 height 23
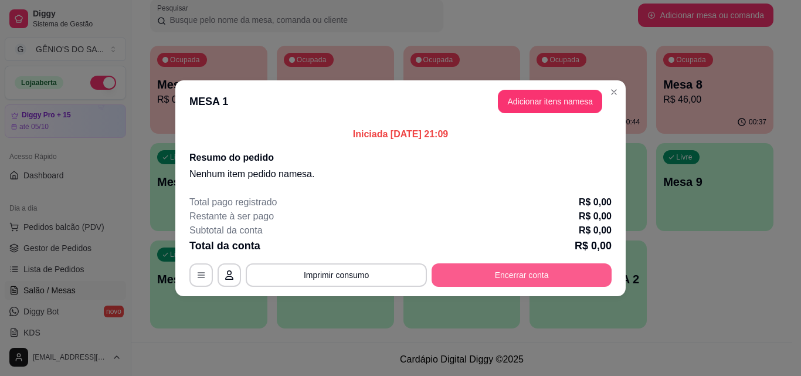
click at [511, 269] on button "Encerrar conta" at bounding box center [522, 274] width 180 height 23
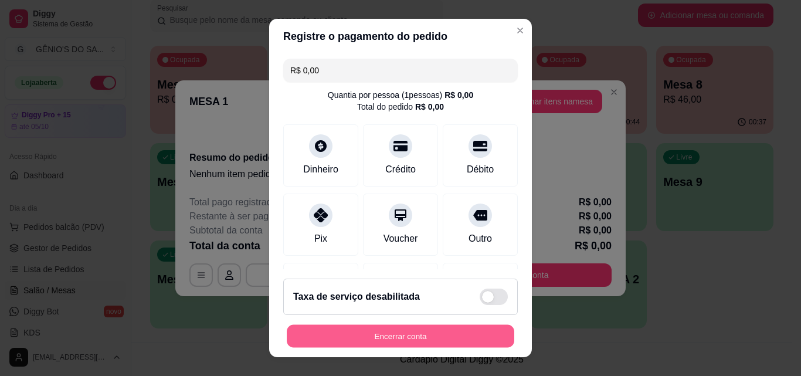
click at [373, 335] on button "Encerrar conta" at bounding box center [400, 336] width 227 height 23
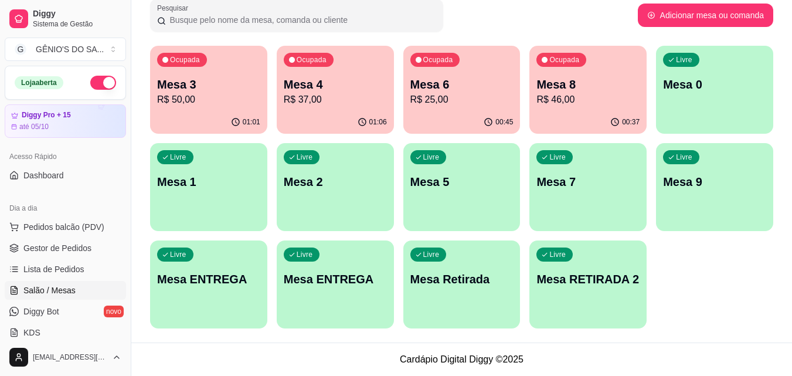
click at [233, 90] on p "Mesa 3" at bounding box center [208, 84] width 103 height 16
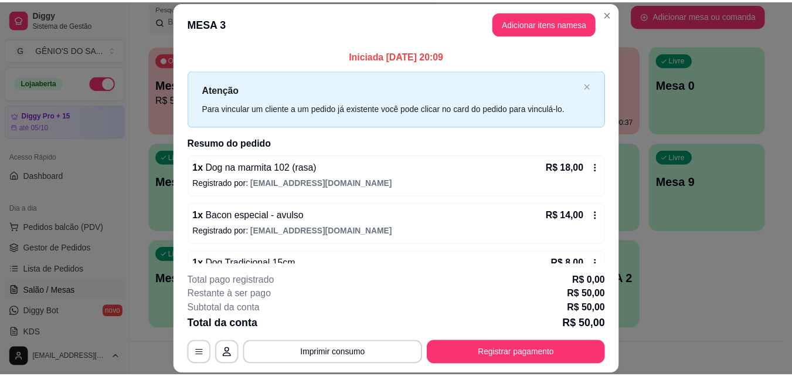
scroll to position [81, 0]
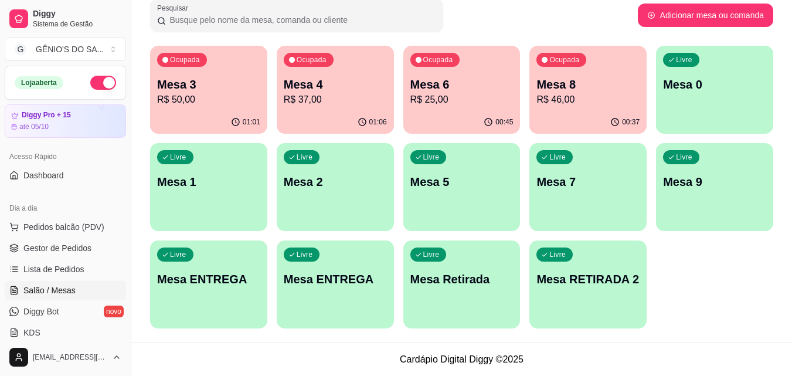
click at [478, 360] on footer "Cardápio Digital Diggy © 2025" at bounding box center [461, 358] width 661 height 33
click at [203, 89] on p "Mesa 3" at bounding box center [208, 84] width 103 height 16
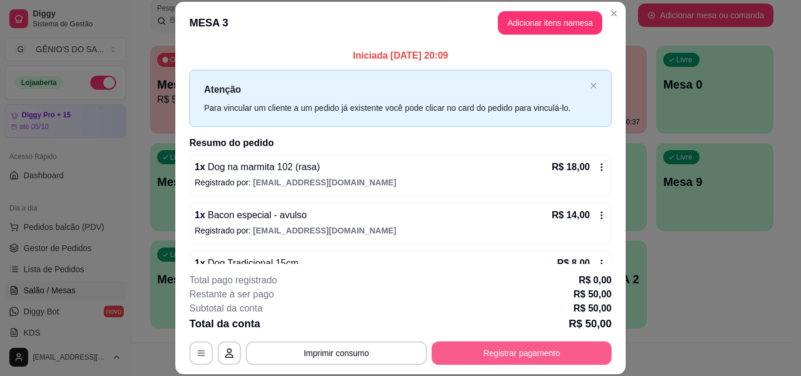
click at [475, 348] on button "Registrar pagamento" at bounding box center [522, 352] width 180 height 23
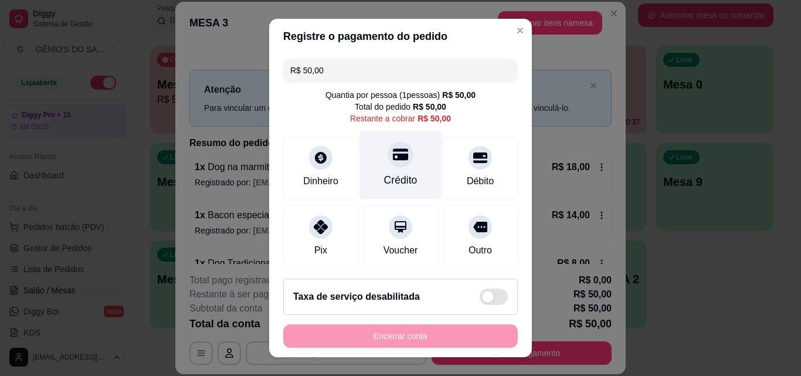
click at [393, 172] on div "Crédito" at bounding box center [400, 165] width 83 height 69
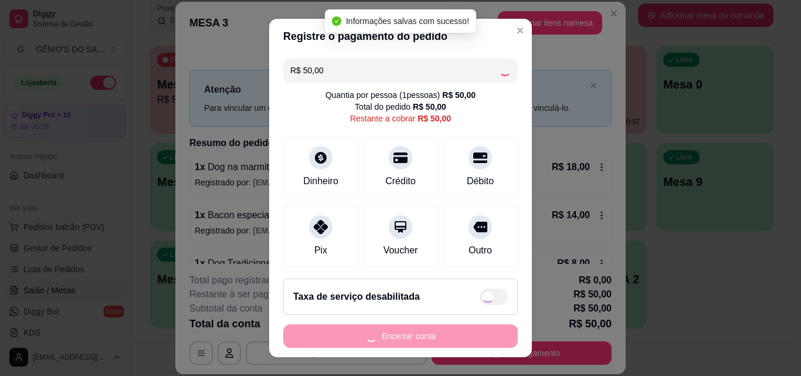
type input "R$ 0,00"
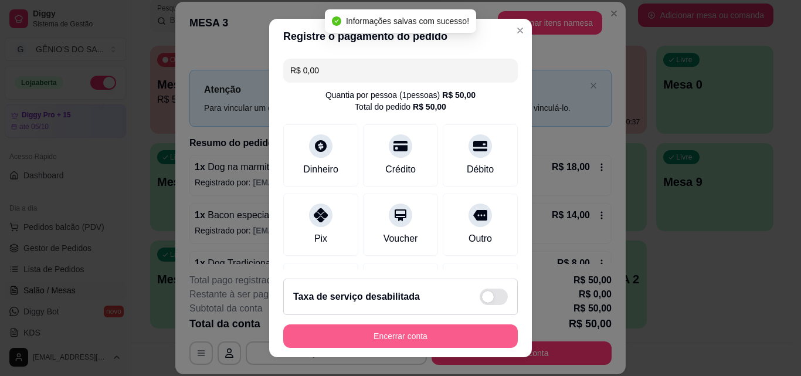
click at [393, 334] on button "Encerrar conta" at bounding box center [400, 335] width 235 height 23
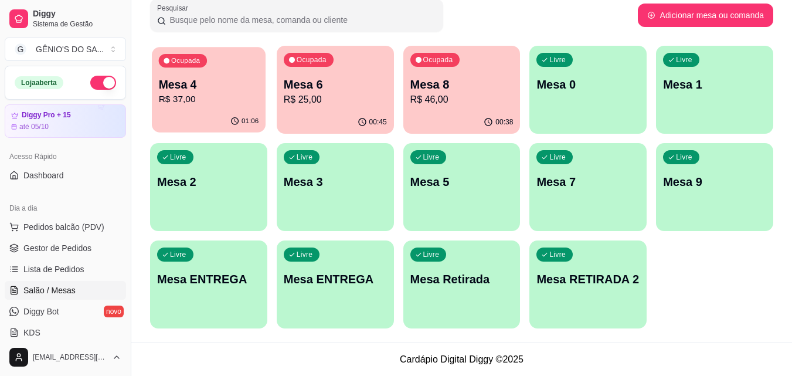
click at [195, 99] on p "R$ 37,00" at bounding box center [209, 99] width 100 height 13
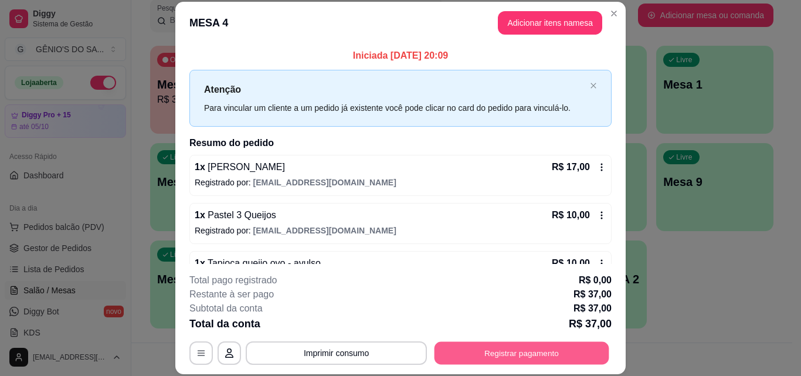
click at [541, 349] on button "Registrar pagamento" at bounding box center [521, 352] width 175 height 23
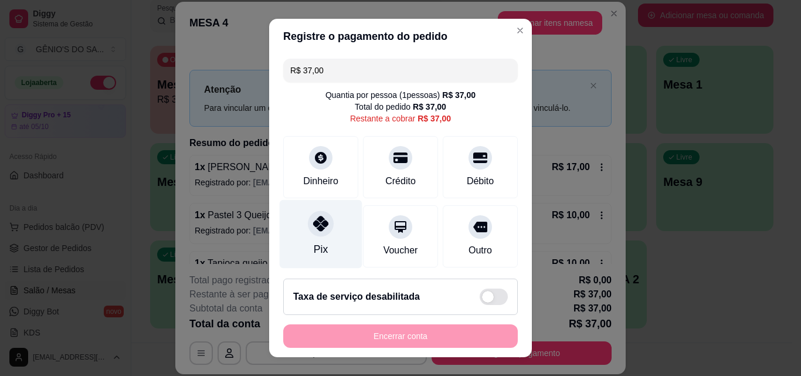
click at [313, 221] on icon at bounding box center [320, 223] width 15 height 15
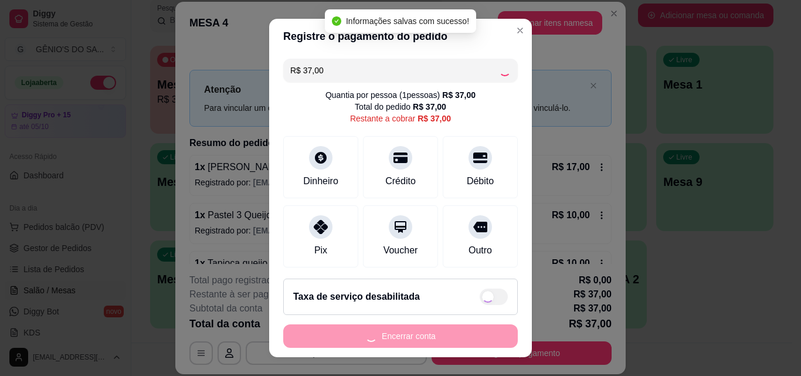
type input "R$ 0,00"
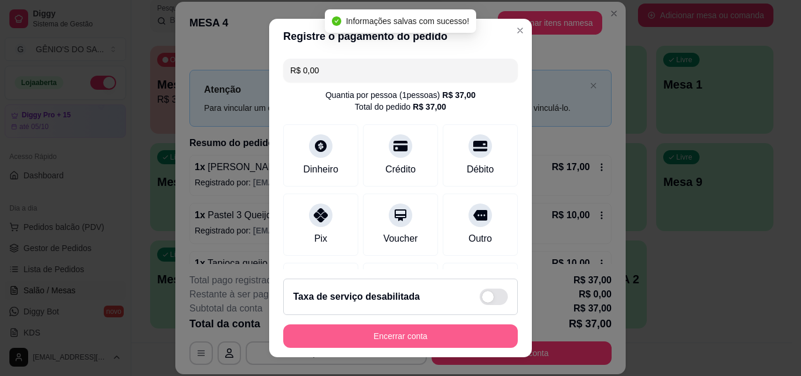
click at [356, 332] on button "Encerrar conta" at bounding box center [400, 335] width 235 height 23
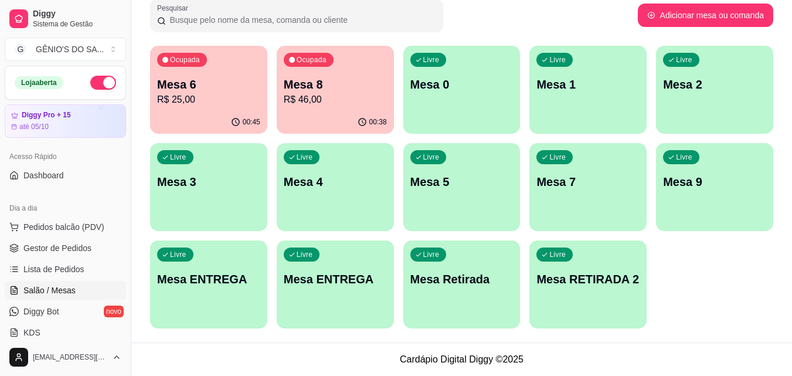
click at [207, 78] on p "Mesa 6" at bounding box center [208, 84] width 103 height 16
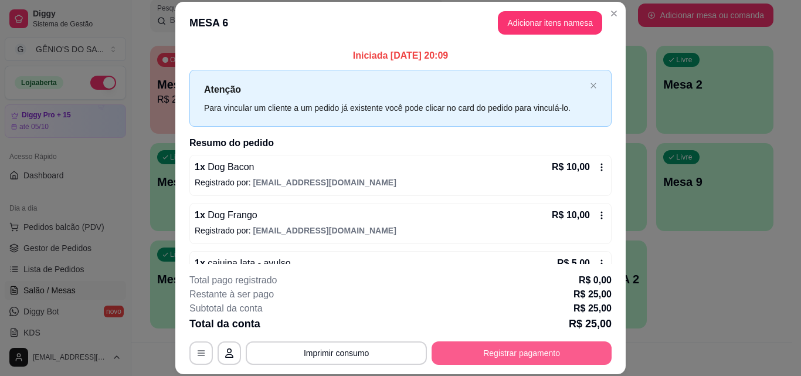
click at [519, 349] on button "Registrar pagamento" at bounding box center [522, 352] width 180 height 23
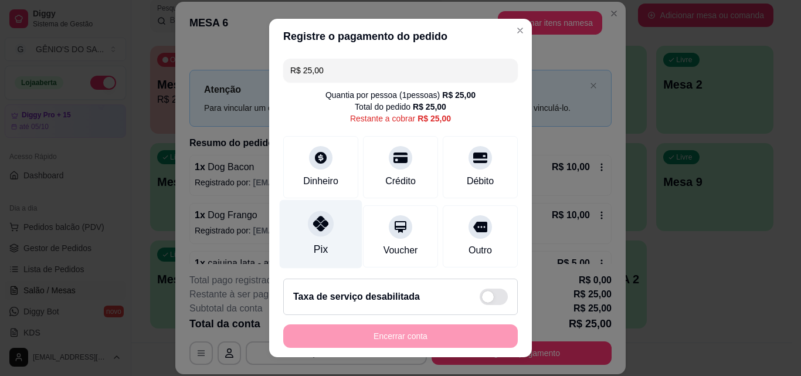
click at [323, 234] on div "Pix" at bounding box center [321, 234] width 83 height 69
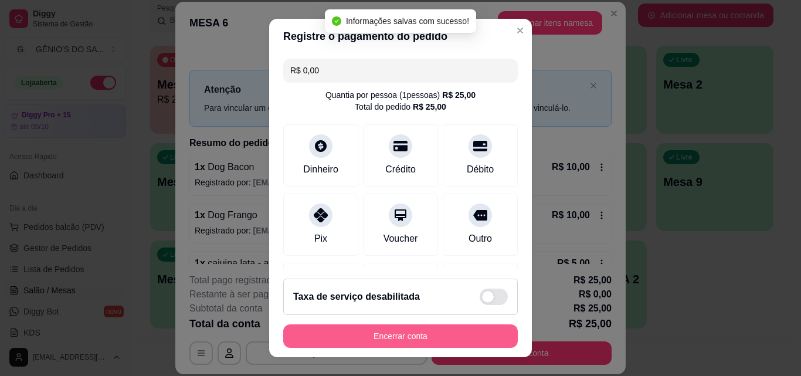
type input "R$ 0,00"
click at [409, 340] on button "Encerrar conta" at bounding box center [400, 335] width 235 height 23
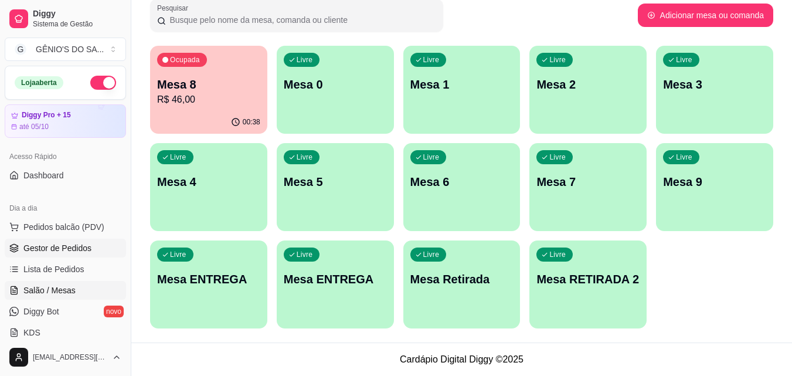
click at [65, 249] on span "Gestor de Pedidos" at bounding box center [57, 248] width 68 height 12
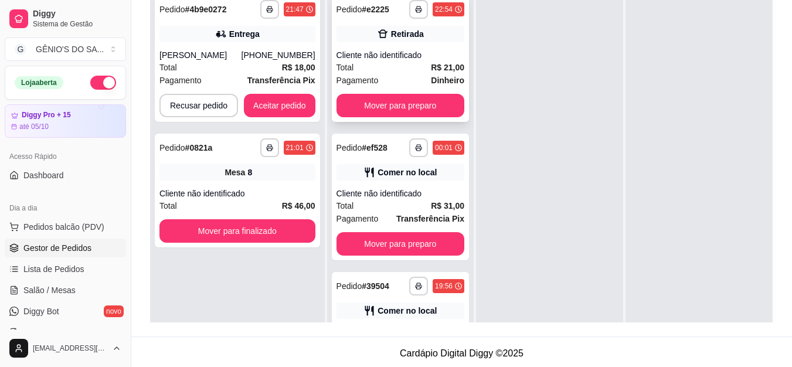
scroll to position [188, 0]
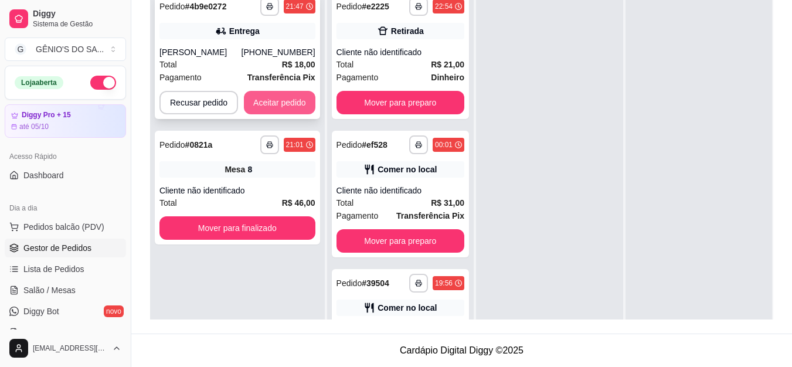
click at [276, 91] on button "Aceitar pedido" at bounding box center [280, 102] width 72 height 23
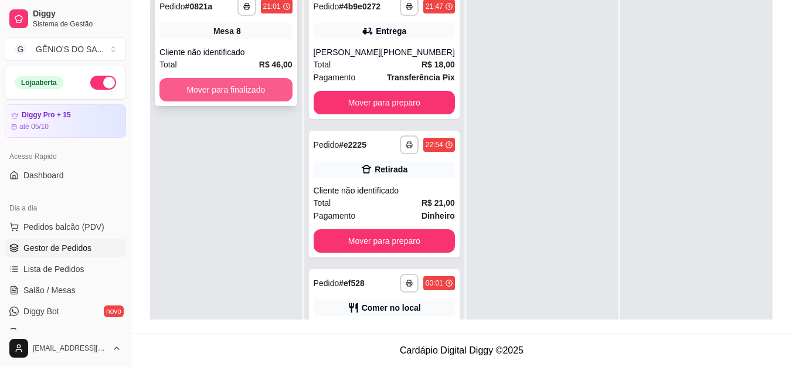
click at [280, 94] on button "Mover para finalizado" at bounding box center [225, 89] width 133 height 23
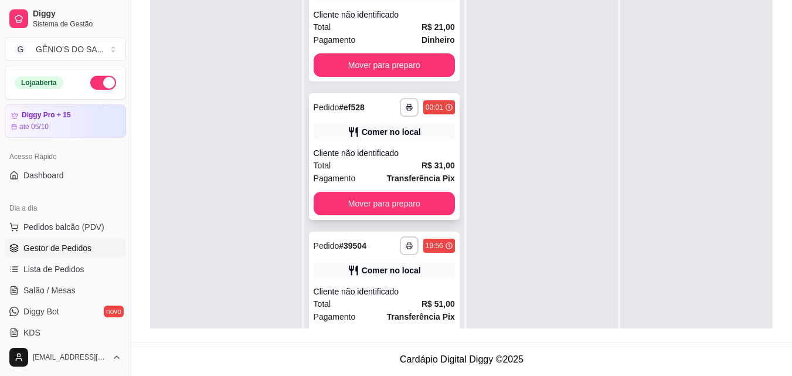
scroll to position [201, 0]
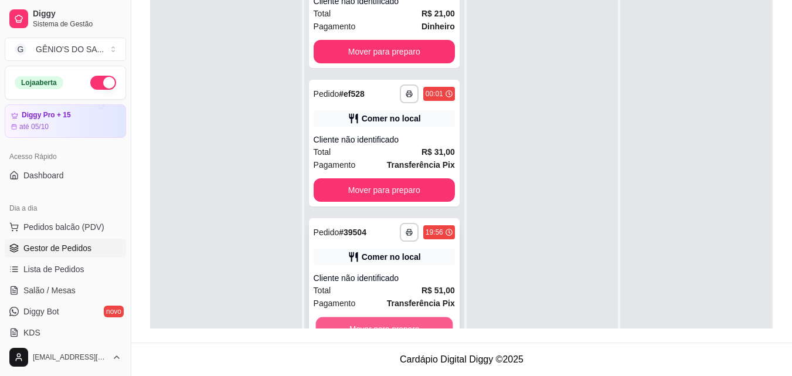
click at [376, 325] on button "Mover para preparo" at bounding box center [383, 328] width 137 height 23
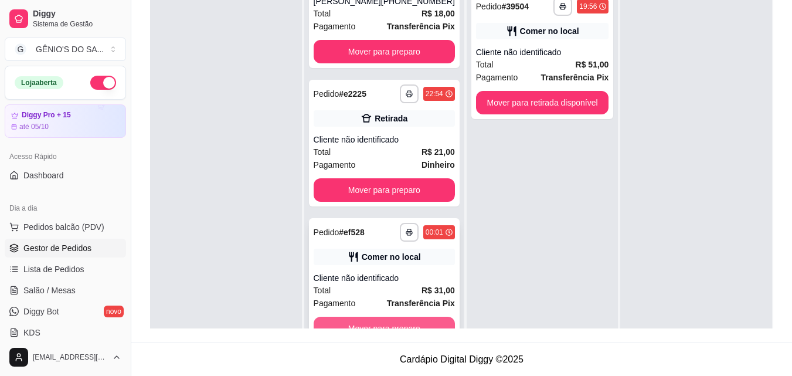
scroll to position [63, 0]
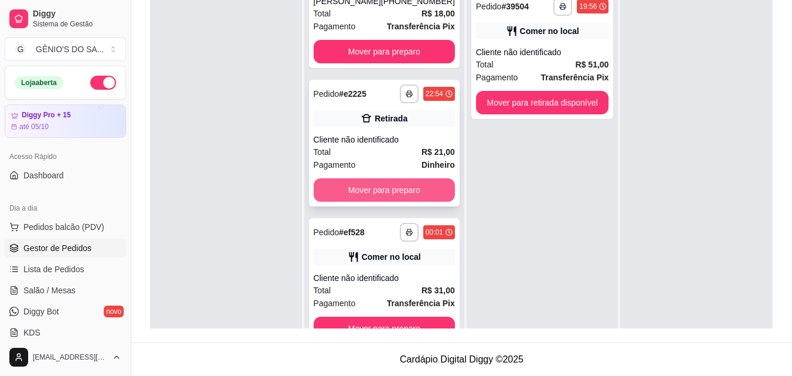
click at [376, 182] on button "Mover para preparo" at bounding box center [384, 189] width 141 height 23
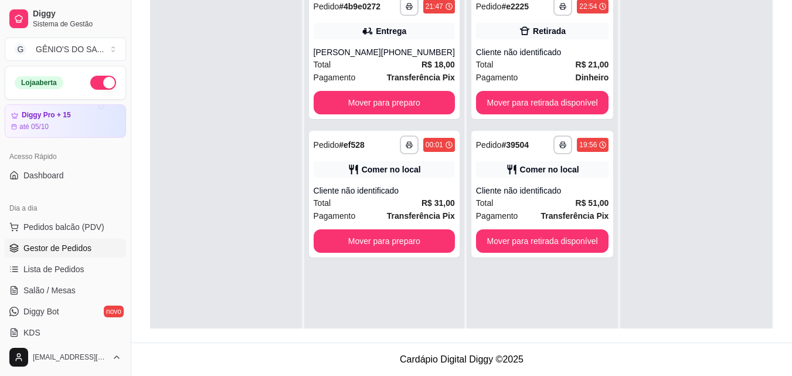
scroll to position [0, 0]
click at [378, 114] on button "Mover para preparo" at bounding box center [384, 102] width 141 height 23
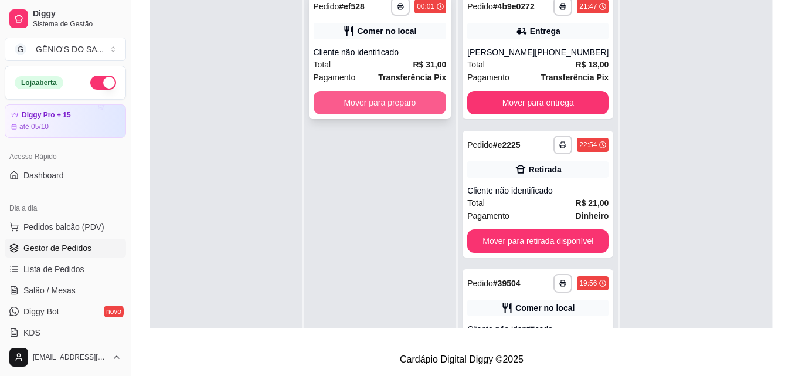
click at [385, 102] on button "Mover para preparo" at bounding box center [380, 102] width 133 height 23
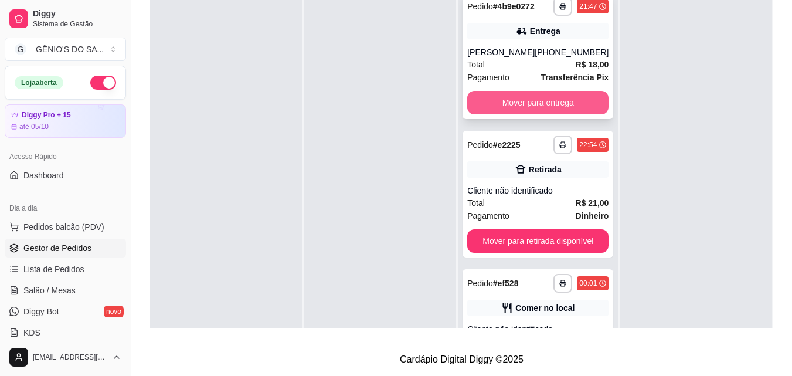
click at [531, 111] on button "Mover para entrega" at bounding box center [537, 102] width 141 height 23
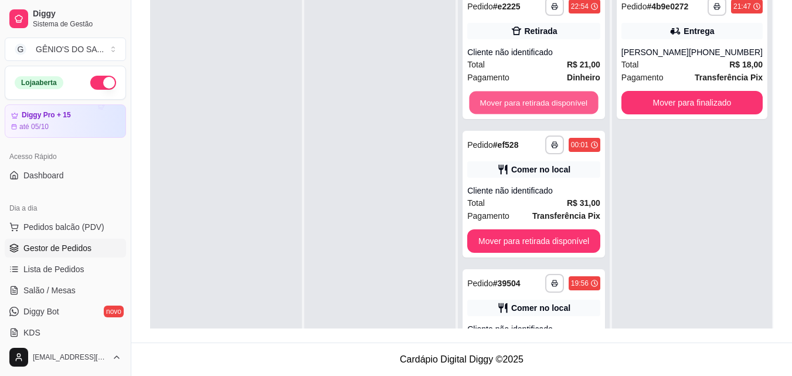
click at [531, 111] on button "Mover para retirada disponível" at bounding box center [534, 102] width 129 height 23
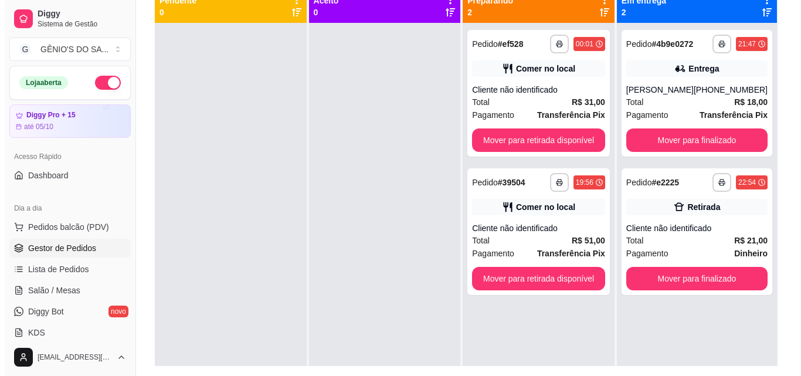
scroll to position [120, 0]
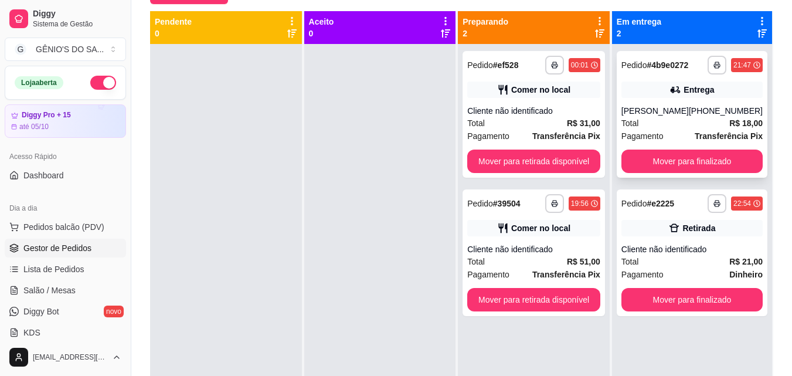
click at [673, 66] on strong "# 4b9e0272" at bounding box center [668, 64] width 42 height 9
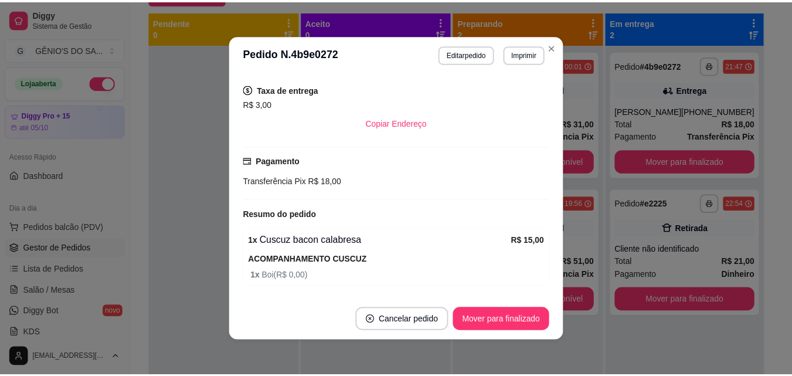
scroll to position [273, 0]
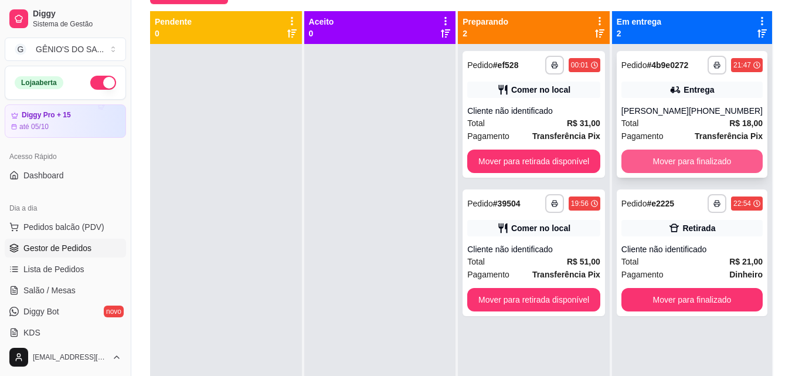
click at [685, 172] on button "Mover para finalizado" at bounding box center [691, 161] width 141 height 23
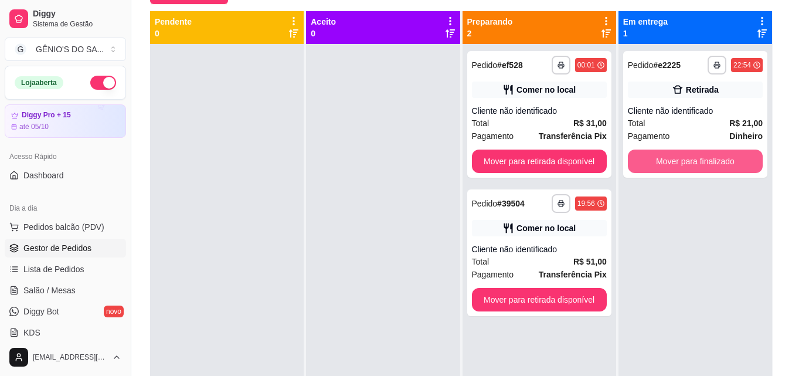
click at [685, 172] on button "Mover para finalizado" at bounding box center [695, 161] width 135 height 23
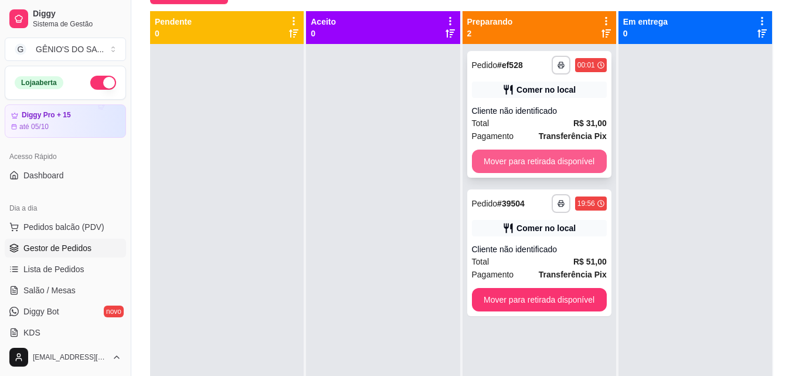
click at [578, 154] on button "Mover para retirada disponível" at bounding box center [539, 161] width 135 height 23
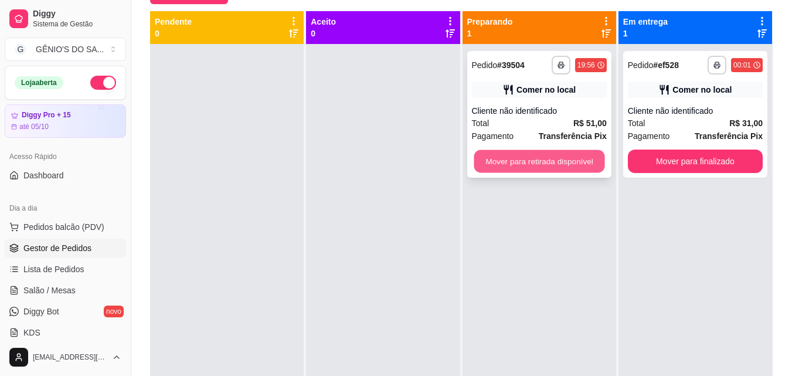
click at [577, 154] on button "Mover para retirada disponível" at bounding box center [539, 161] width 131 height 23
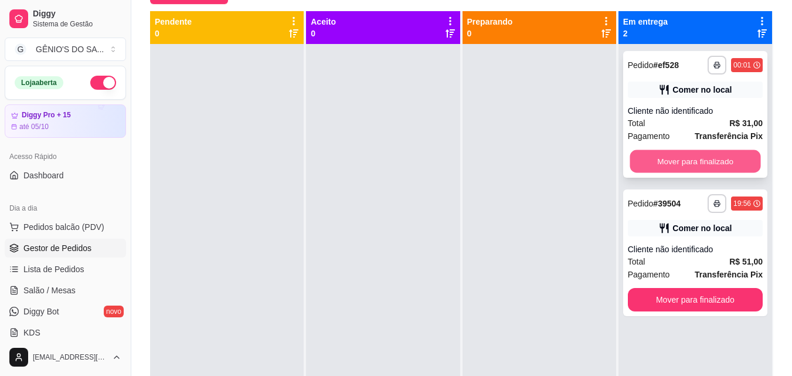
click at [692, 153] on button "Mover para finalizado" at bounding box center [695, 161] width 131 height 23
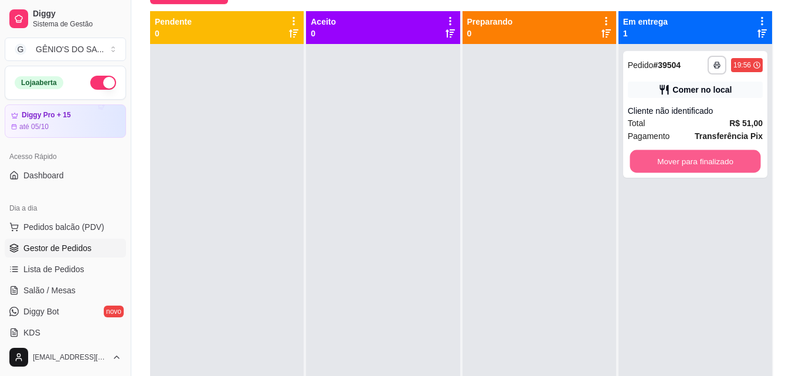
click at [692, 153] on button "Mover para finalizado" at bounding box center [695, 161] width 131 height 23
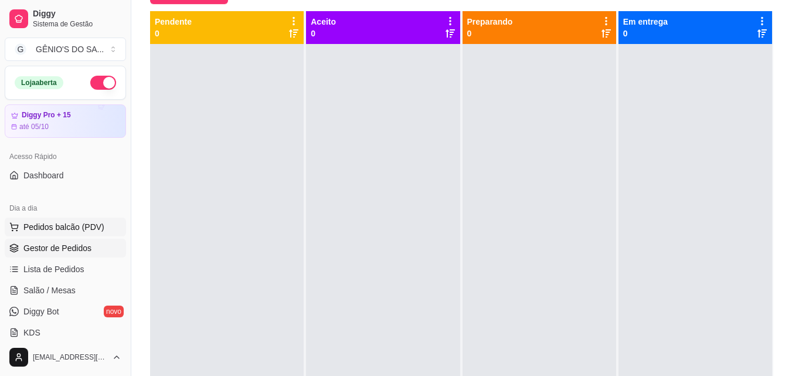
click at [63, 222] on span "Pedidos balcão (PDV)" at bounding box center [63, 227] width 81 height 12
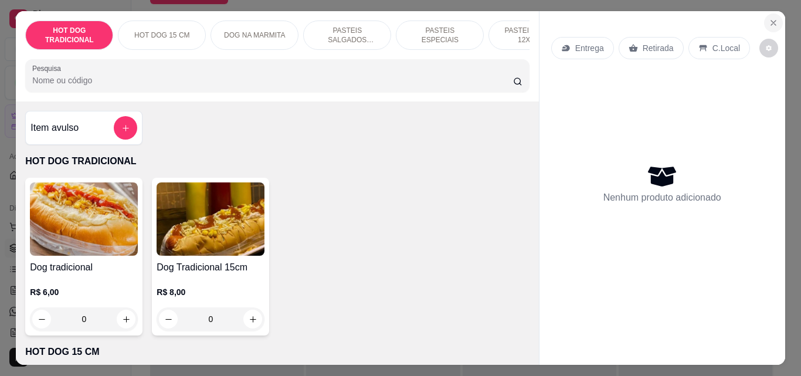
click at [771, 21] on icon "Close" at bounding box center [773, 23] width 5 height 5
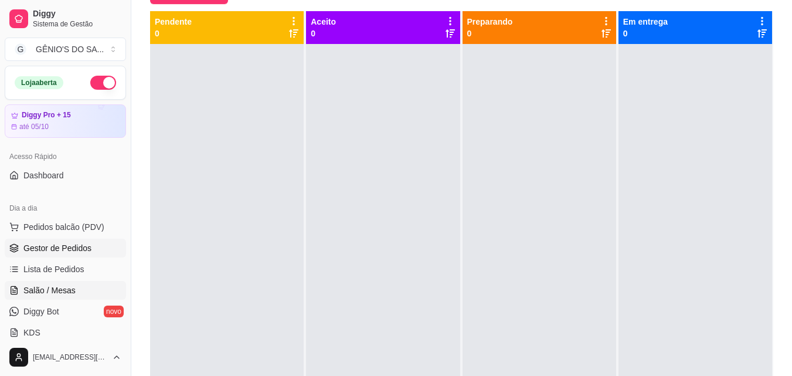
click at [49, 287] on span "Salão / Mesas" at bounding box center [49, 290] width 52 height 12
